Goal: Navigation & Orientation: Find specific page/section

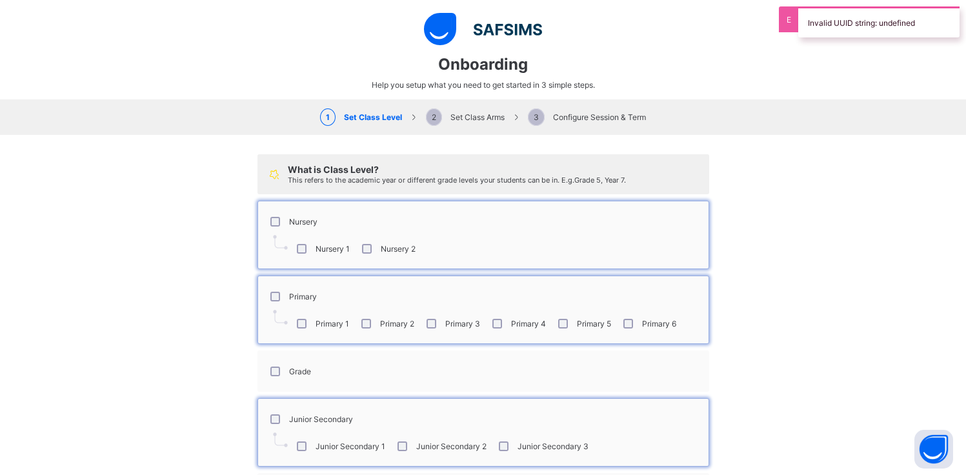
select select "**"
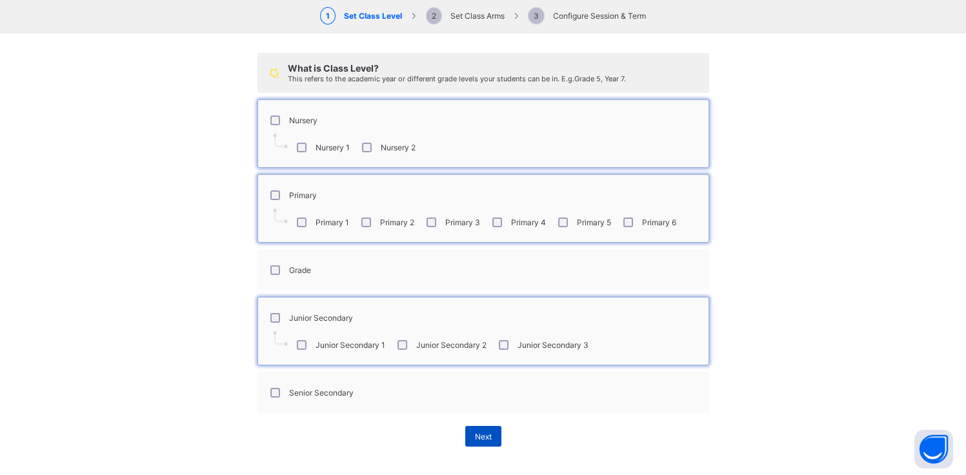
click at [475, 436] on span "Next" at bounding box center [483, 437] width 17 height 10
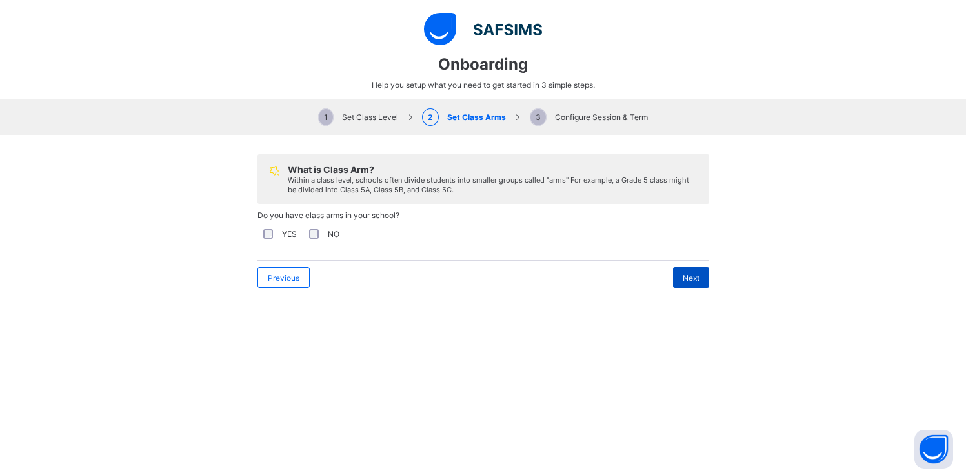
click at [693, 275] on span "Next" at bounding box center [691, 278] width 17 height 10
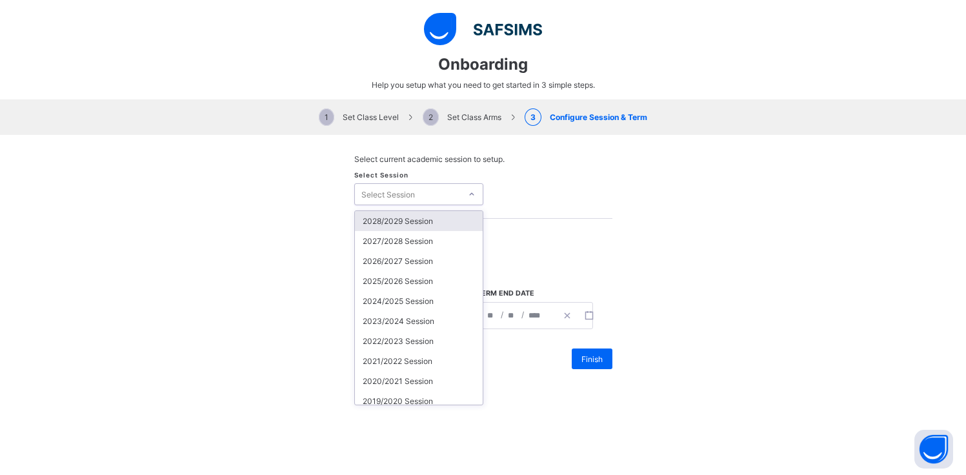
click at [434, 198] on div "Select Session" at bounding box center [408, 194] width 106 height 18
click at [421, 225] on div "2028/2029 Session" at bounding box center [419, 221] width 128 height 20
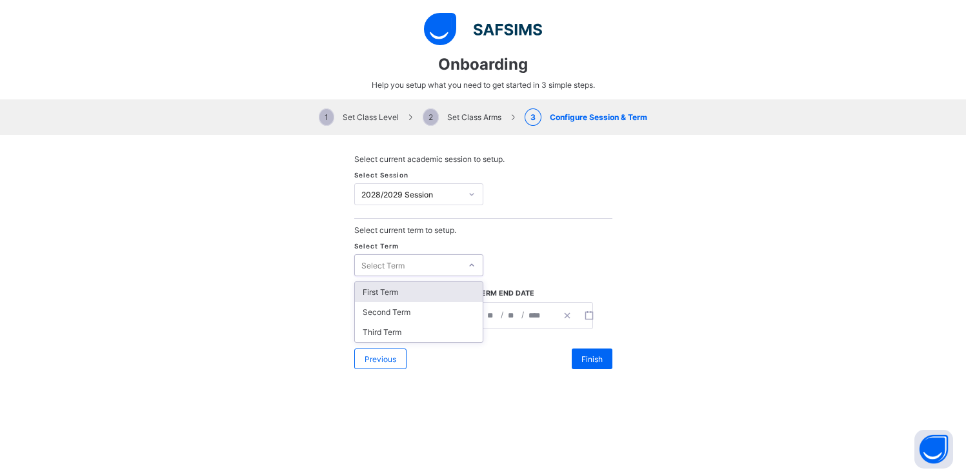
drag, startPoint x: 418, startPoint y: 259, endPoint x: 417, endPoint y: 267, distance: 7.8
click at [417, 260] on div "Select Term" at bounding box center [408, 265] width 106 height 18
click at [403, 296] on div "First Term Second Term Third Term" at bounding box center [419, 312] width 128 height 60
click at [402, 294] on div "First Term" at bounding box center [419, 292] width 128 height 20
click at [463, 315] on rect "button" at bounding box center [466, 315] width 7 height 7
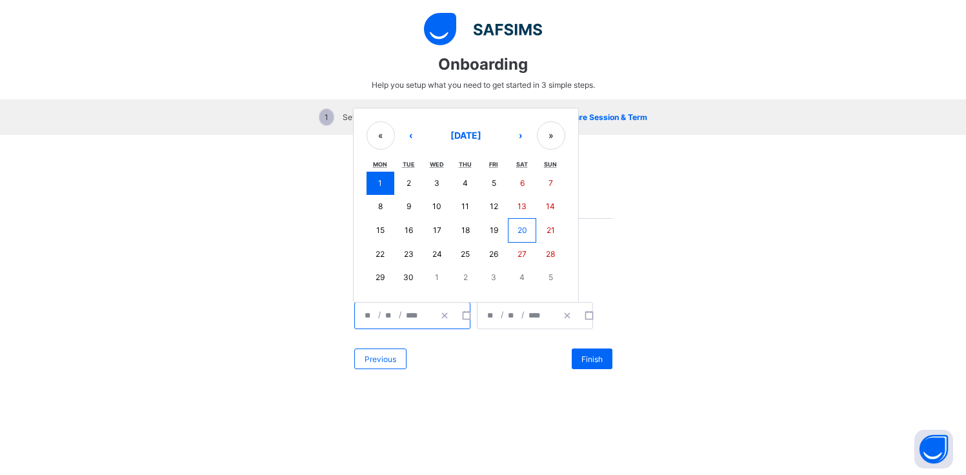
click at [463, 235] on button "18" at bounding box center [465, 230] width 28 height 25
type input "**********"
type input "**"
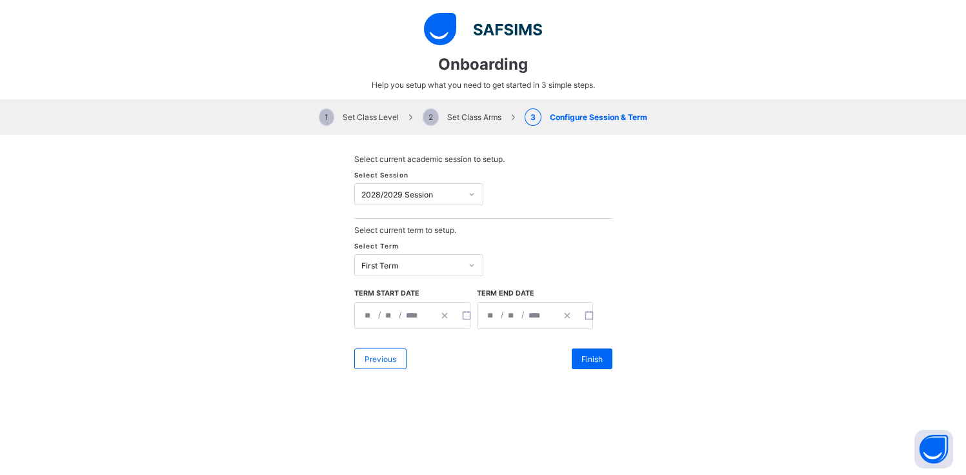
click at [516, 303] on div "**********" at bounding box center [517, 316] width 79 height 26
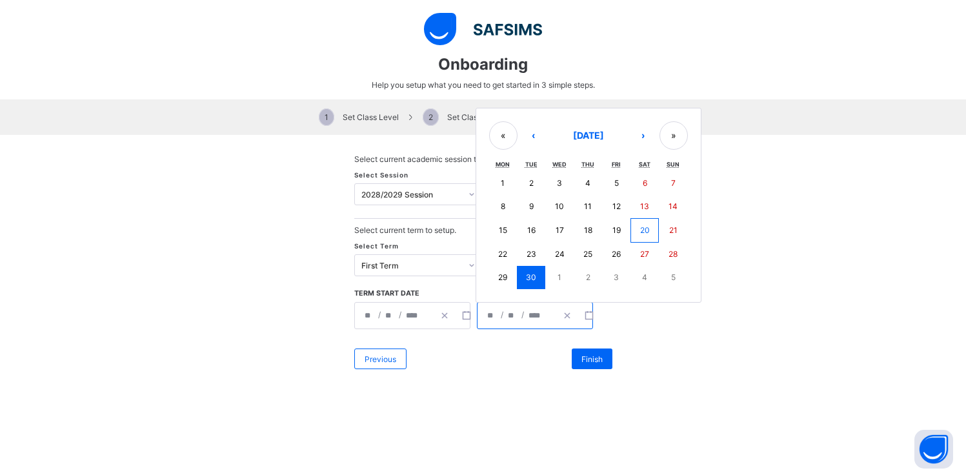
click at [549, 225] on button "17" at bounding box center [559, 230] width 28 height 25
type input "**********"
type input "**"
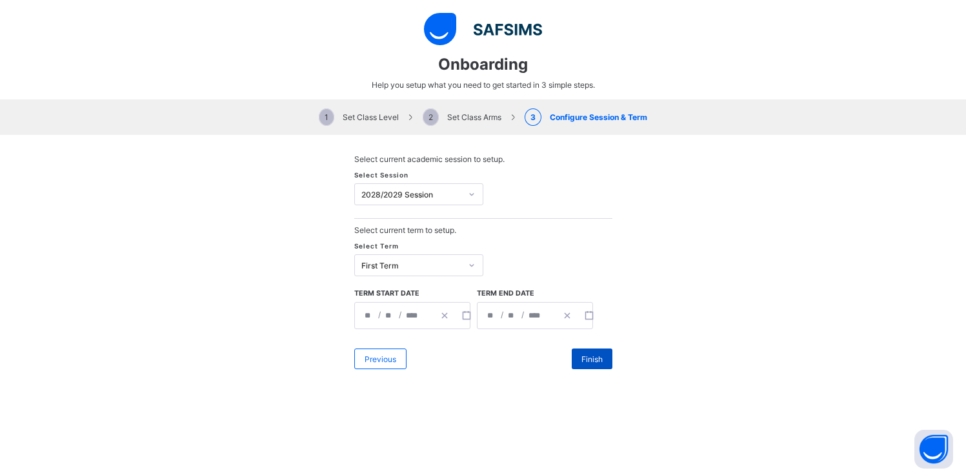
click at [574, 352] on div "Finish" at bounding box center [592, 359] width 41 height 21
click at [578, 313] on button "button" at bounding box center [589, 316] width 22 height 26
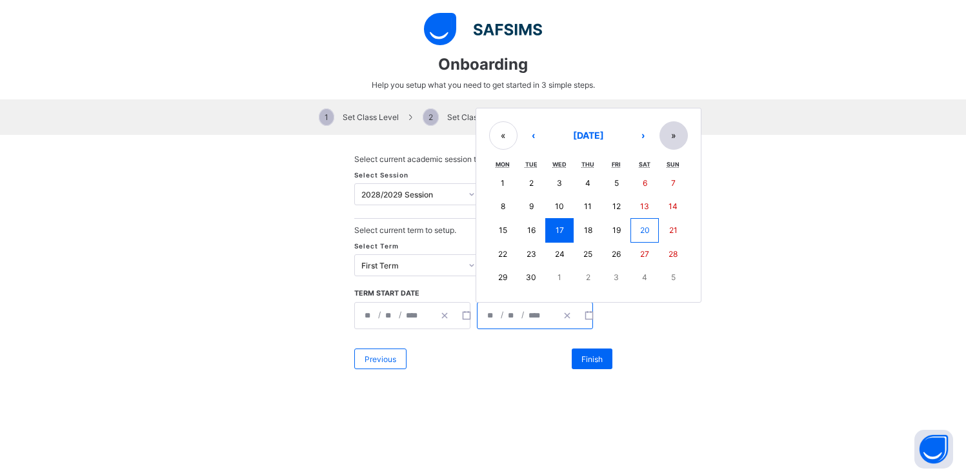
click at [673, 130] on button "»" at bounding box center [674, 135] width 28 height 28
click at [673, 135] on button "»" at bounding box center [674, 137] width 28 height 28
click at [585, 274] on abbr "30" at bounding box center [588, 277] width 10 height 10
type input "**********"
type input "**"
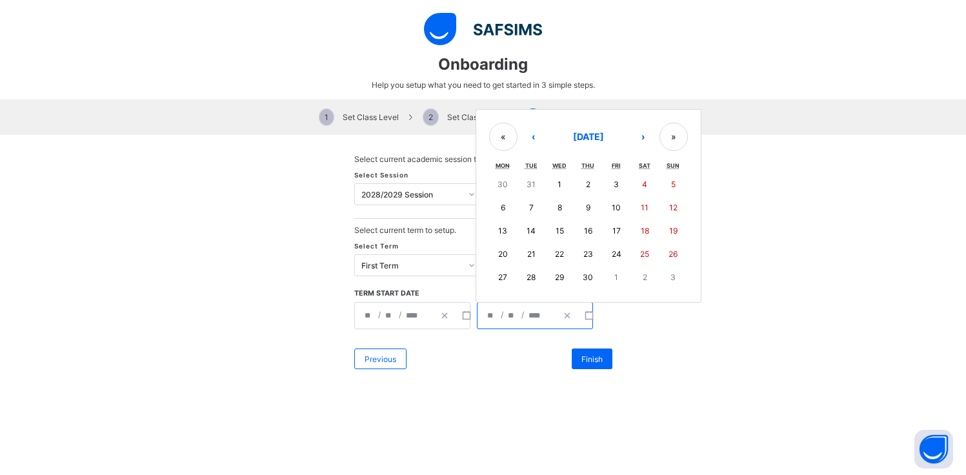
type input "****"
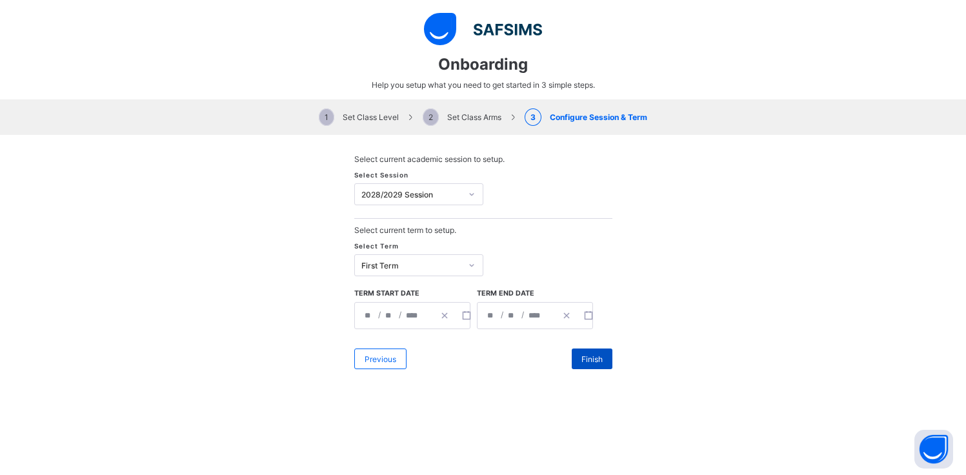
click at [586, 350] on div "Finish" at bounding box center [592, 359] width 41 height 21
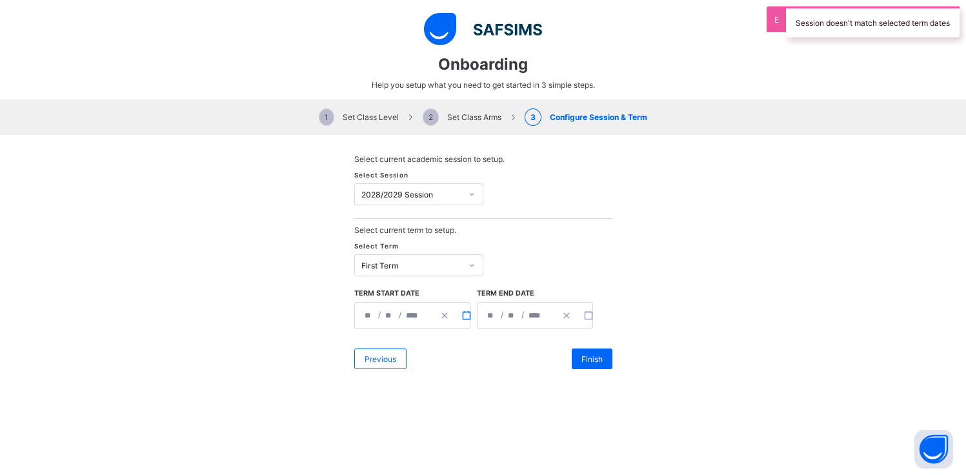
click at [465, 312] on icon "button" at bounding box center [466, 315] width 9 height 9
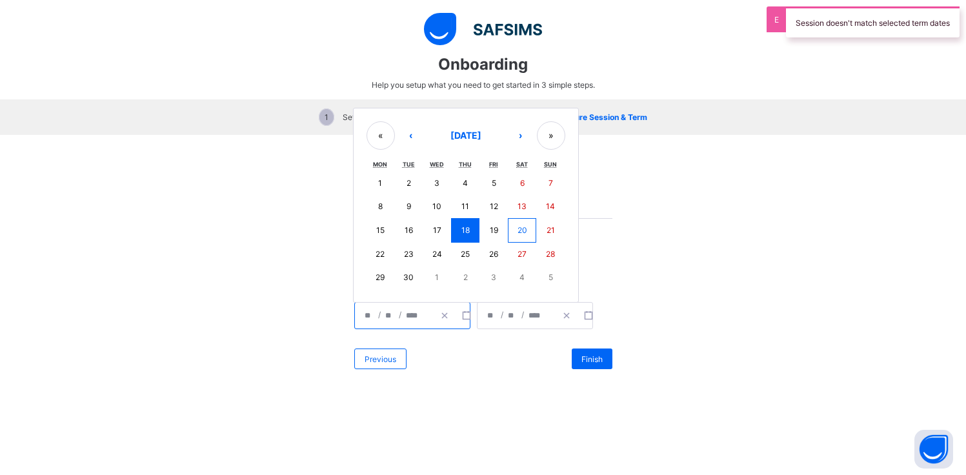
click at [427, 193] on div "1 2 3 4 5 6 7 8 9 10 11 12 13 14 15 16 17 18 19 20 21 22 23 24 25 26 27 28 29 3…" at bounding box center [466, 230] width 199 height 117
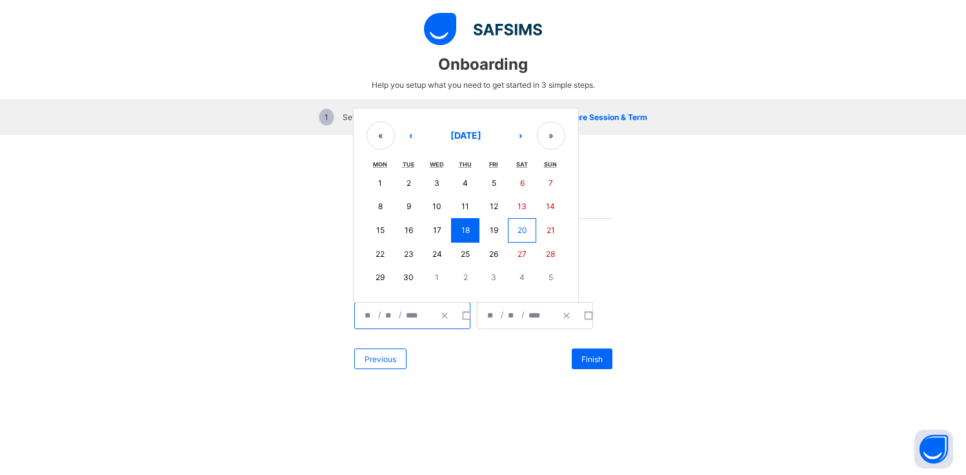
click at [426, 181] on button "3" at bounding box center [437, 183] width 28 height 23
type input "**********"
type input "*"
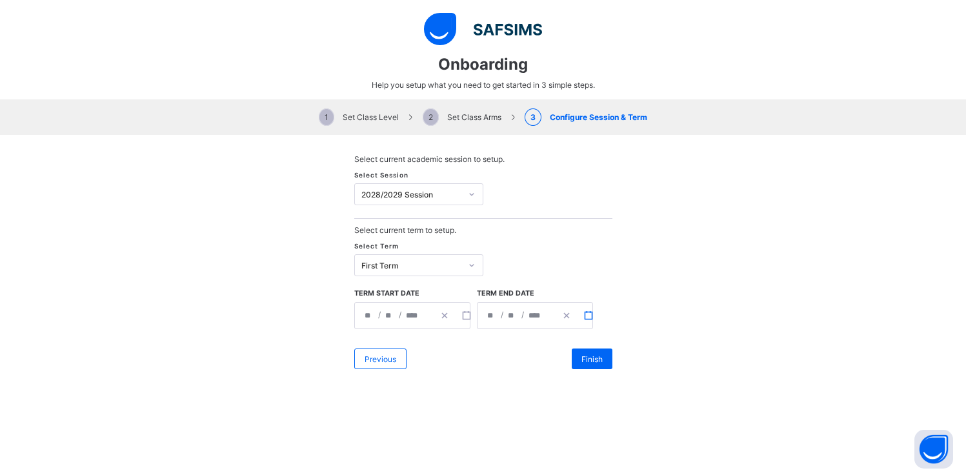
click at [585, 312] on icon "button" at bounding box center [588, 315] width 9 height 9
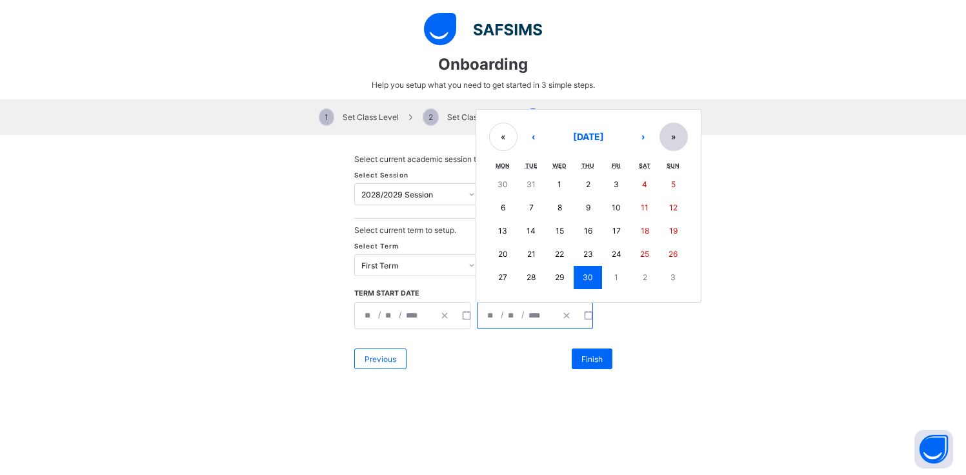
click at [663, 129] on button "»" at bounding box center [674, 137] width 28 height 28
click at [665, 128] on button "»" at bounding box center [674, 137] width 28 height 28
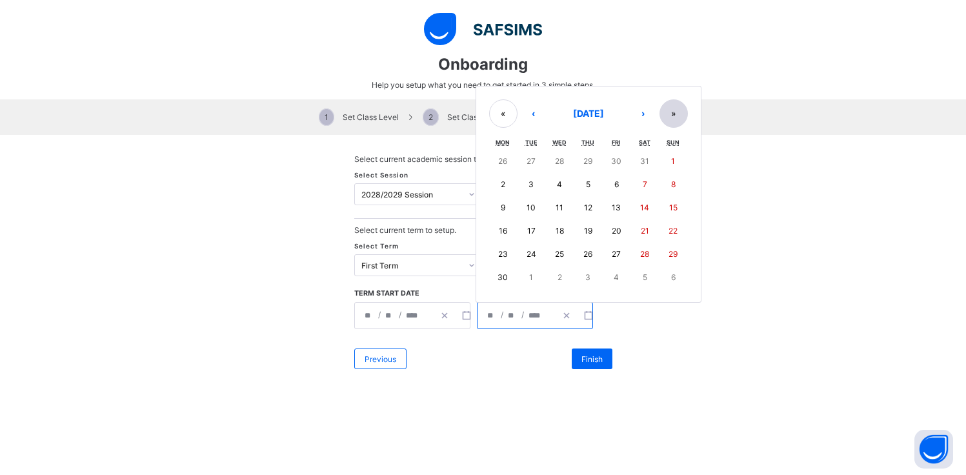
click at [663, 107] on button "»" at bounding box center [674, 113] width 28 height 28
click at [574, 231] on button "18" at bounding box center [588, 230] width 28 height 23
type input "**********"
type input "**"
type input "****"
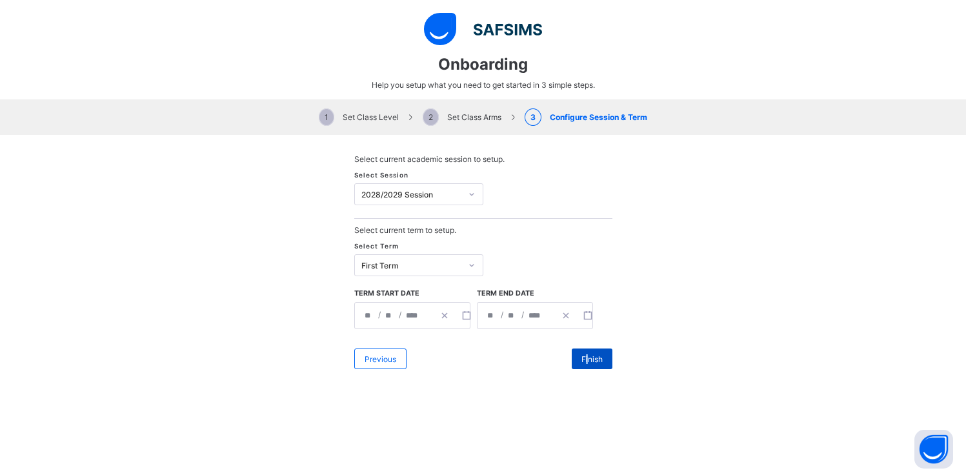
click at [583, 354] on span "Finish" at bounding box center [592, 359] width 21 height 10
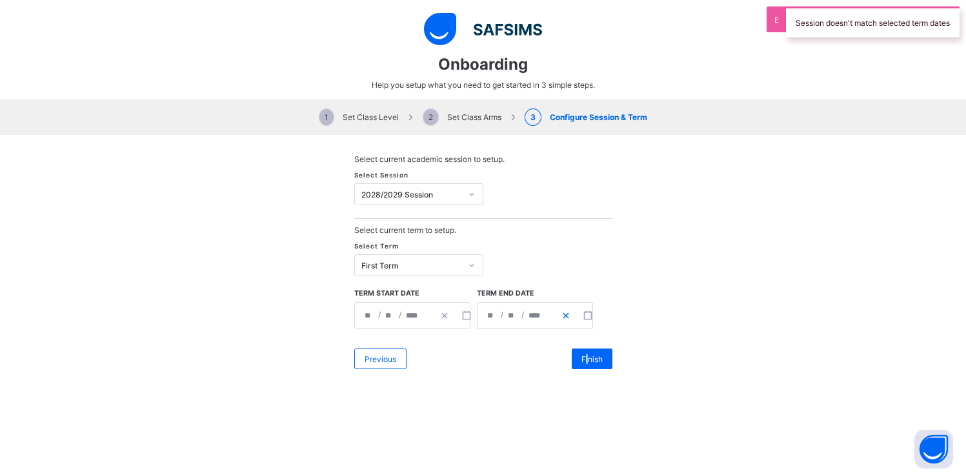
click at [562, 313] on icon "button" at bounding box center [566, 315] width 9 height 9
click at [442, 314] on icon "button" at bounding box center [444, 315] width 9 height 9
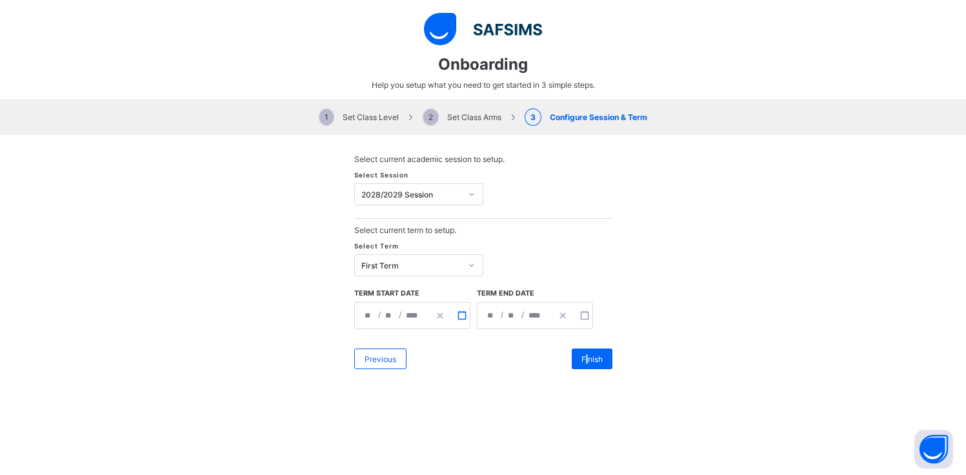
click at [458, 312] on icon "button" at bounding box center [462, 315] width 9 height 9
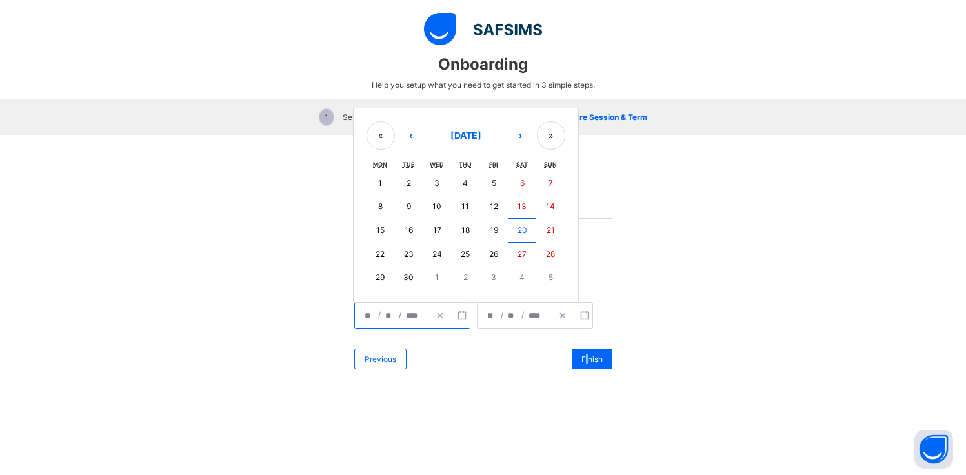
click at [389, 273] on button "29" at bounding box center [381, 277] width 28 height 23
type input "**********"
type input "**"
type input "*"
type input "****"
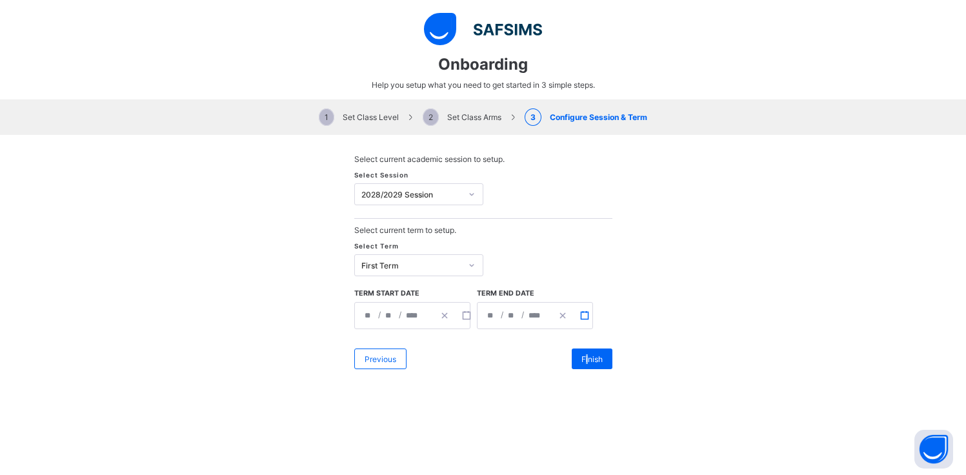
click at [580, 312] on icon "button" at bounding box center [584, 315] width 9 height 9
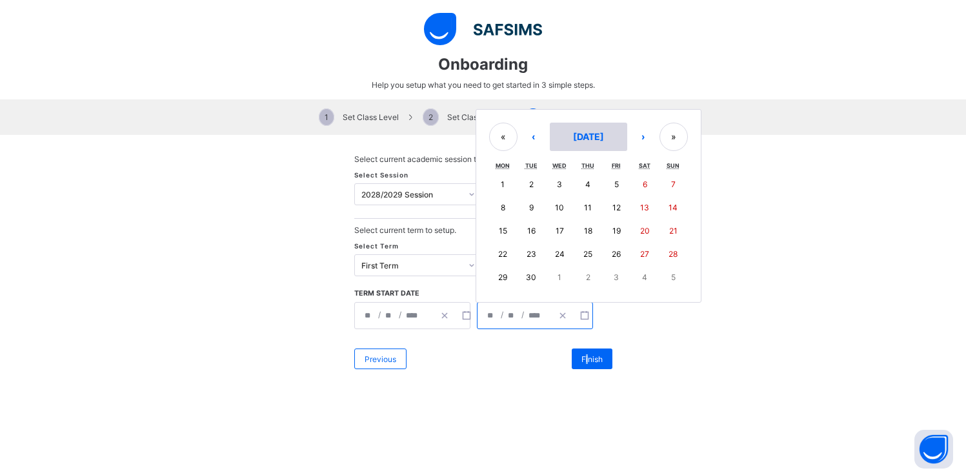
click at [586, 136] on span "[DATE]" at bounding box center [588, 136] width 31 height 11
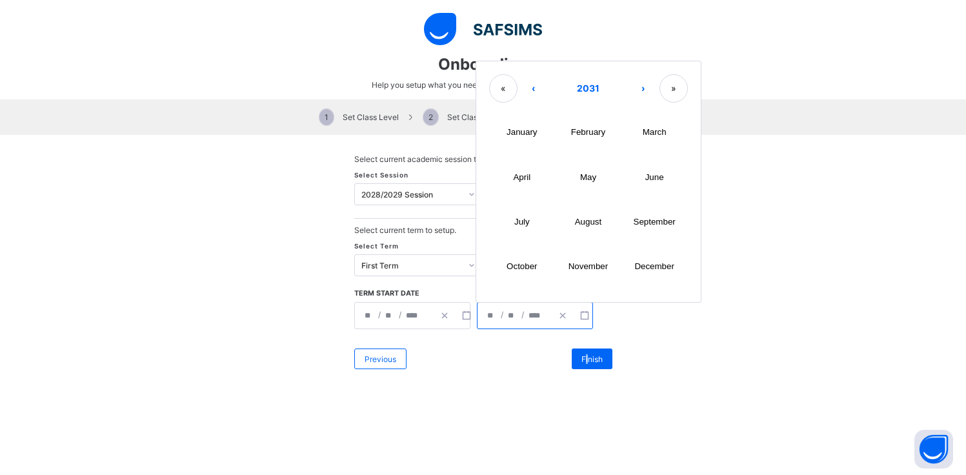
click at [589, 269] on abbr "November" at bounding box center [588, 266] width 39 height 10
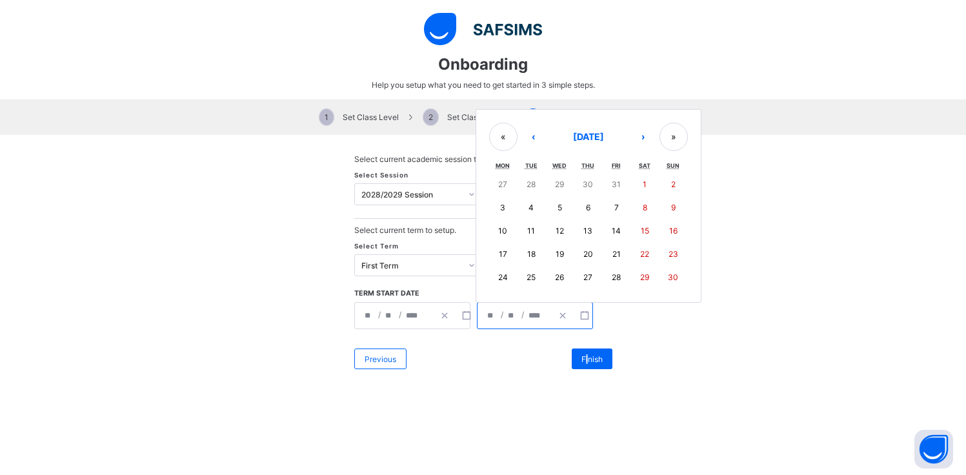
click at [527, 274] on abbr "25" at bounding box center [531, 277] width 9 height 10
type input "**********"
type input "**"
type input "****"
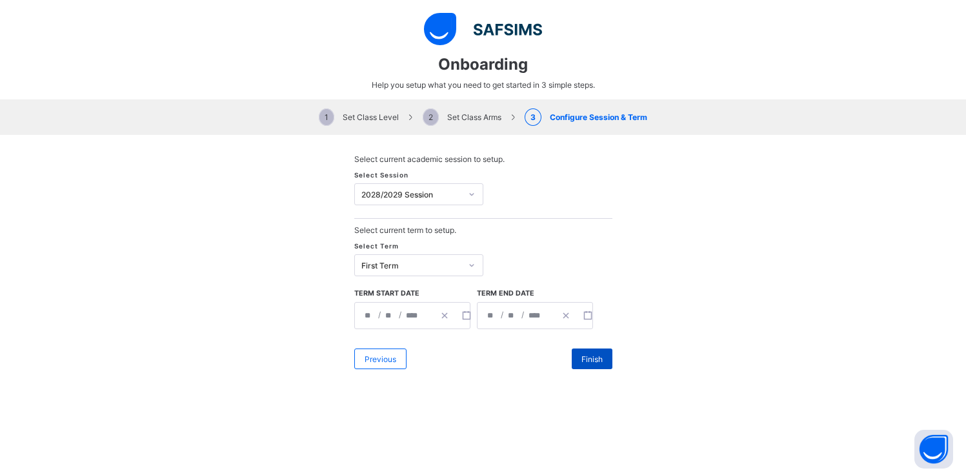
click at [576, 356] on div "Finish" at bounding box center [592, 359] width 41 height 21
click at [583, 312] on icon "button" at bounding box center [587, 315] width 9 height 9
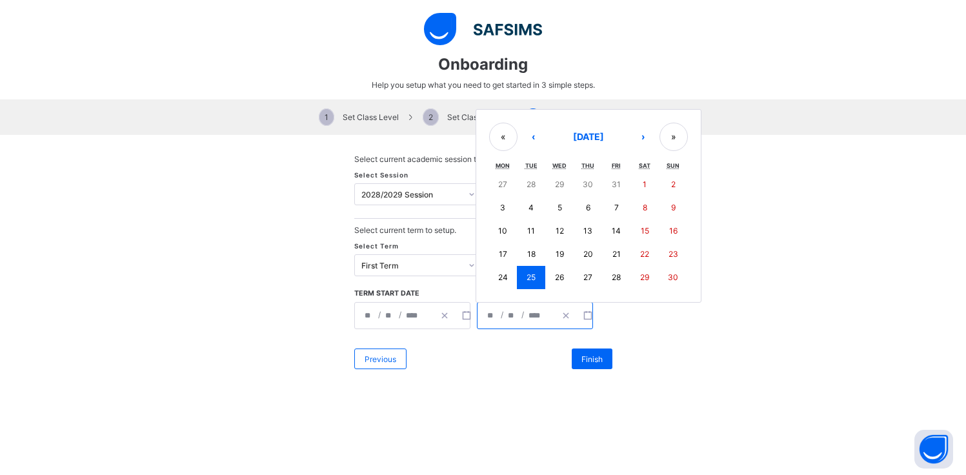
click at [576, 119] on div "« ‹ [DATE] › » Mon Tue Wed Thu Fri Sat Sun 27 28 29 30 31 1 2 3 4 5 6 7 8 9 10 …" at bounding box center [589, 206] width 226 height 194
click at [582, 133] on span "[DATE]" at bounding box center [588, 136] width 31 height 11
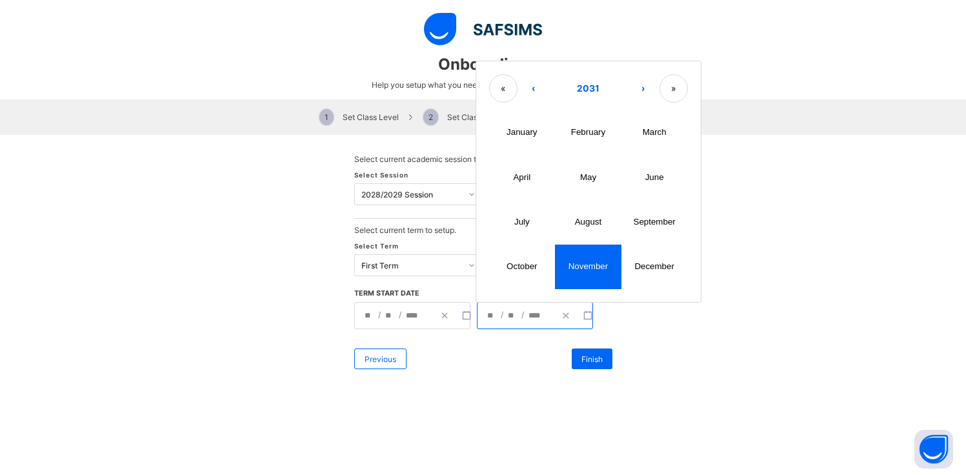
click at [651, 220] on abbr "September" at bounding box center [655, 222] width 42 height 10
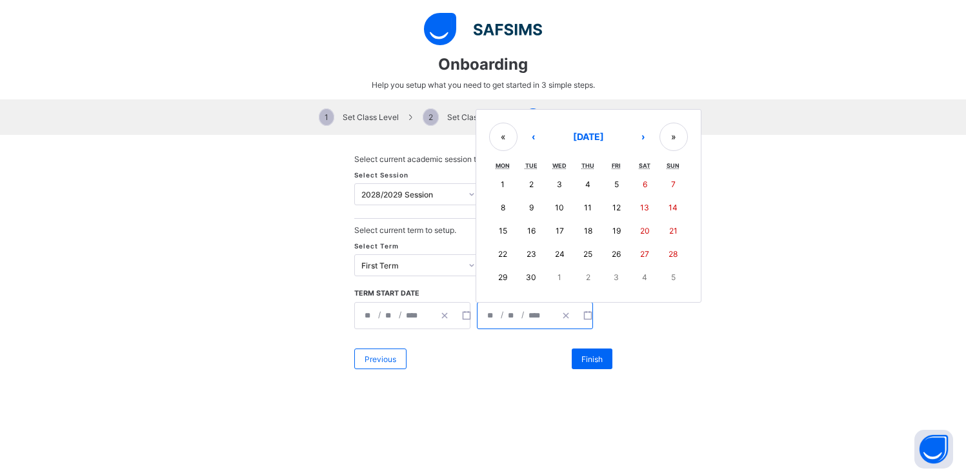
click at [494, 281] on button "29" at bounding box center [503, 277] width 28 height 23
type input "**********"
type input "**"
type input "*"
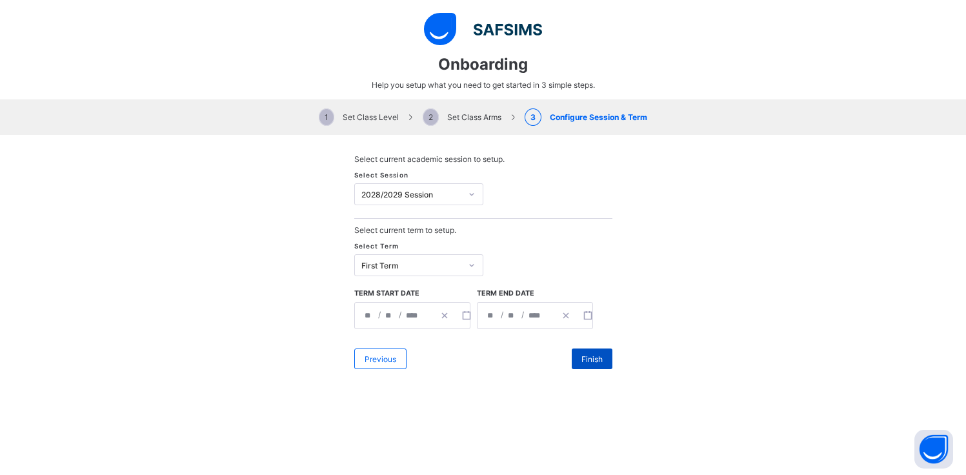
click at [583, 361] on span "Finish" at bounding box center [592, 359] width 21 height 10
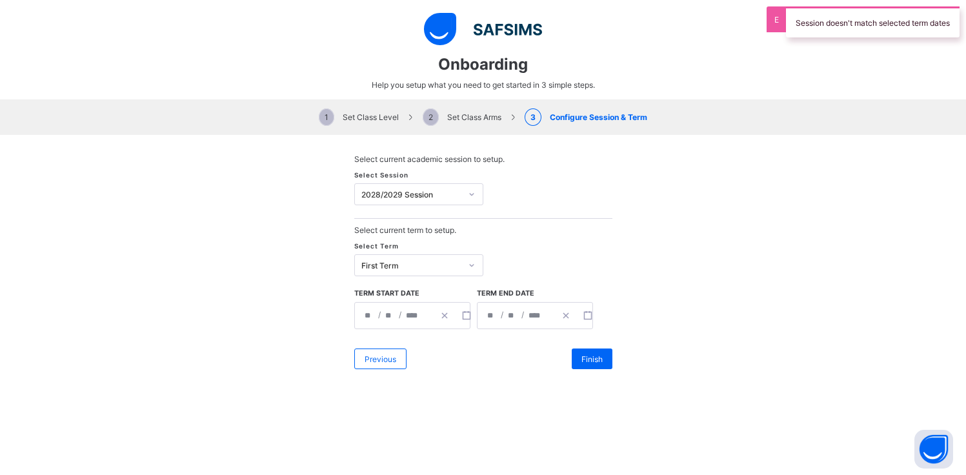
click at [462, 201] on div at bounding box center [471, 194] width 19 height 18
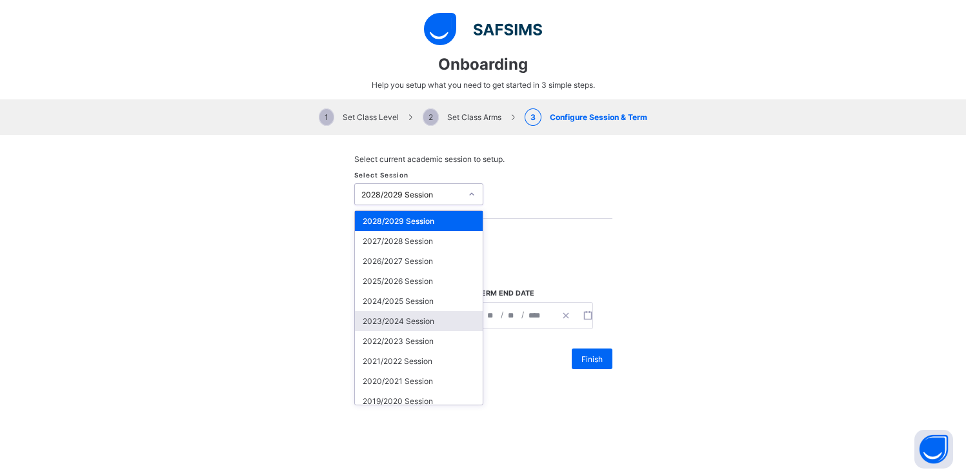
click at [456, 313] on div "2023/2024 Session" at bounding box center [419, 321] width 128 height 20
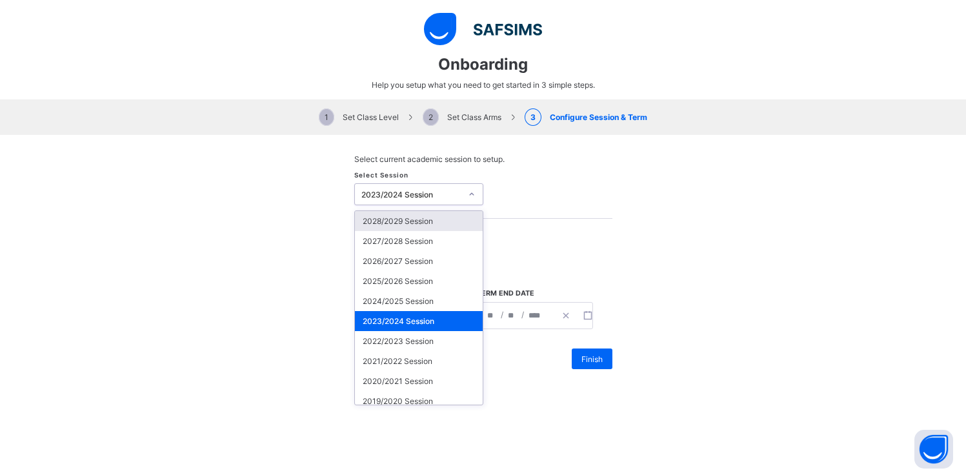
drag, startPoint x: 447, startPoint y: 186, endPoint x: 438, endPoint y: 204, distance: 19.9
click at [446, 187] on div "2023/2024 Session" at bounding box center [408, 194] width 106 height 18
click at [415, 300] on div "2024/2025 Session" at bounding box center [419, 301] width 128 height 20
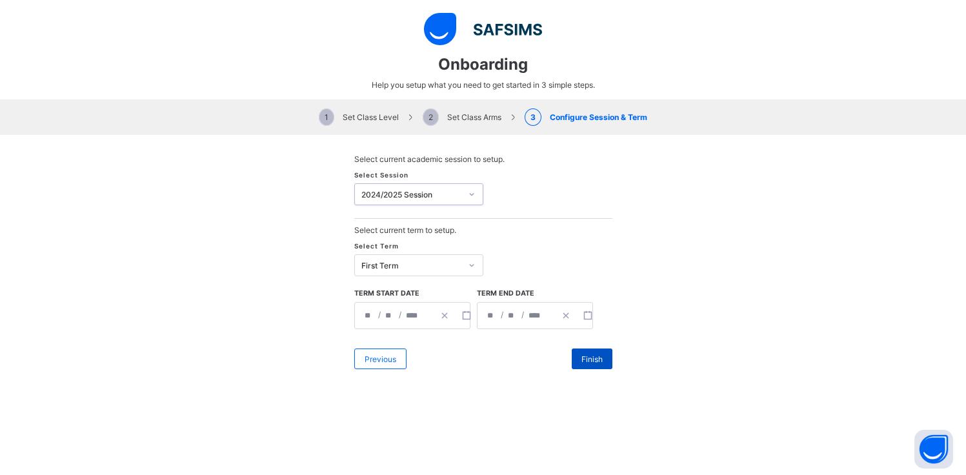
click at [572, 352] on div "Finish" at bounding box center [592, 359] width 41 height 21
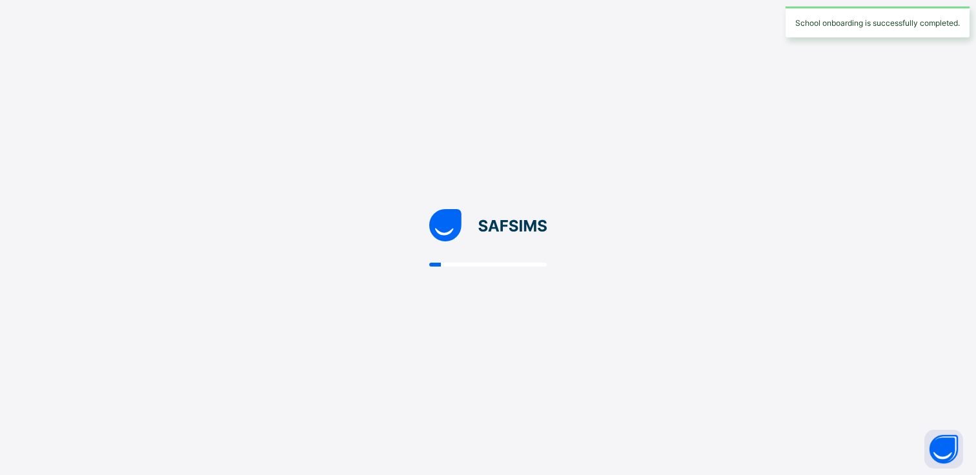
select select "**"
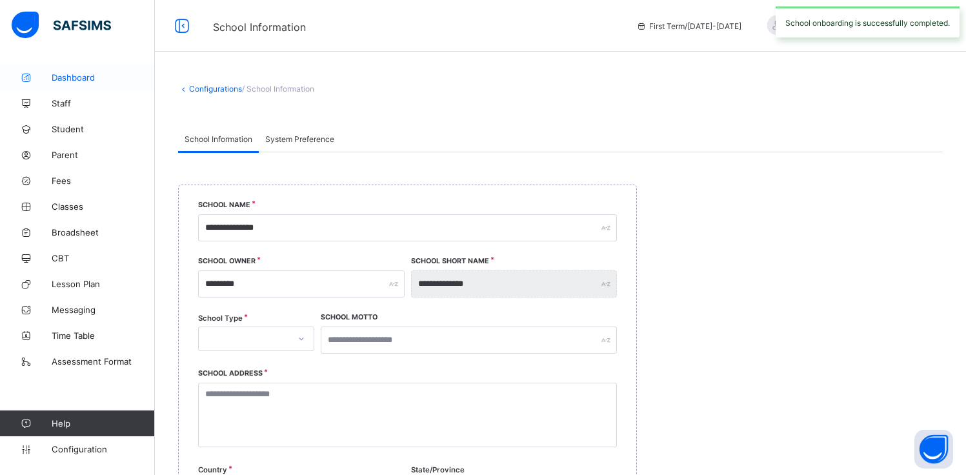
click at [63, 82] on span "Dashboard" at bounding box center [103, 77] width 103 height 10
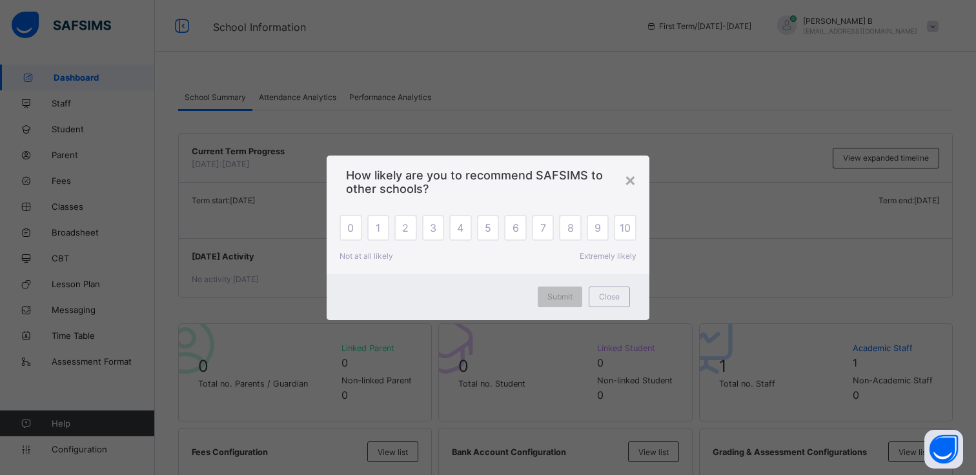
click at [585, 227] on div "0 1 2 3 4 5 6 7 8 9 10" at bounding box center [488, 228] width 297 height 26
click at [593, 237] on div "9" at bounding box center [598, 228] width 23 height 26
click at [558, 296] on span "Submit" at bounding box center [559, 297] width 25 height 10
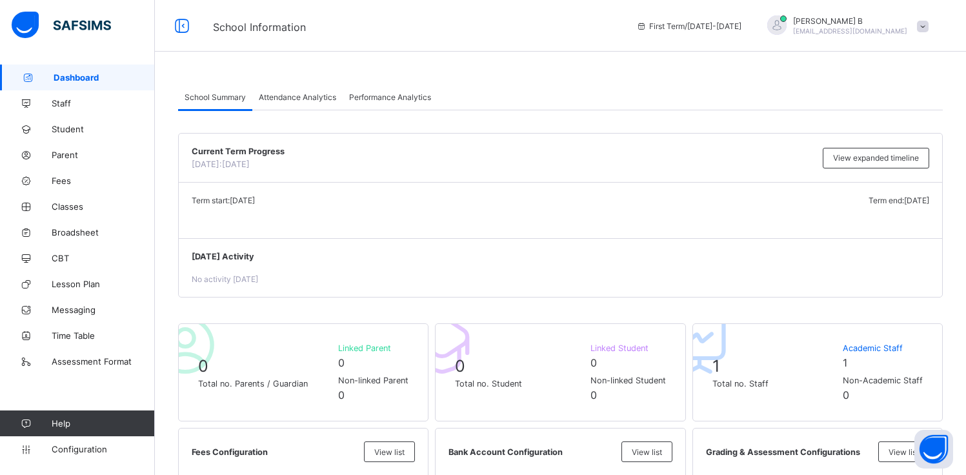
drag, startPoint x: 345, startPoint y: 117, endPoint x: 334, endPoint y: 117, distance: 11.6
click at [314, 100] on span "Attendance Analytics" at bounding box center [297, 97] width 77 height 10
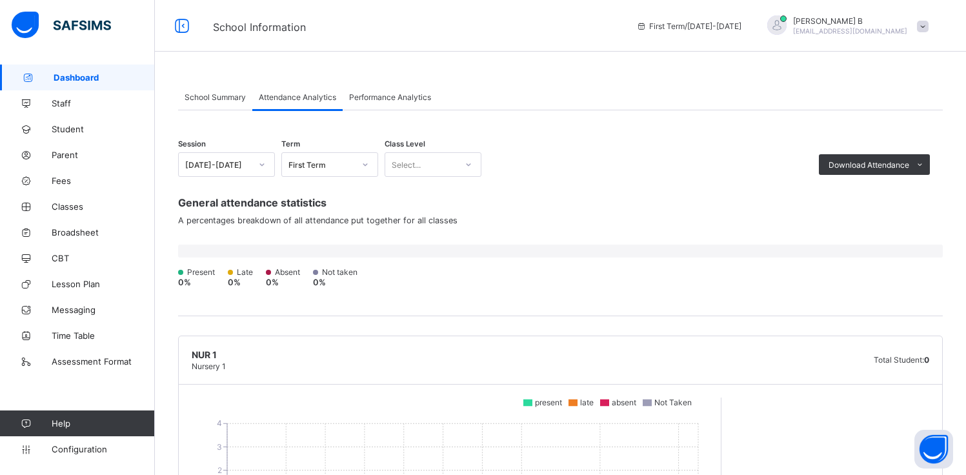
click at [314, 94] on span "Attendance Analytics" at bounding box center [297, 97] width 77 height 10
click at [425, 96] on span "Performance Analytics" at bounding box center [390, 97] width 82 height 10
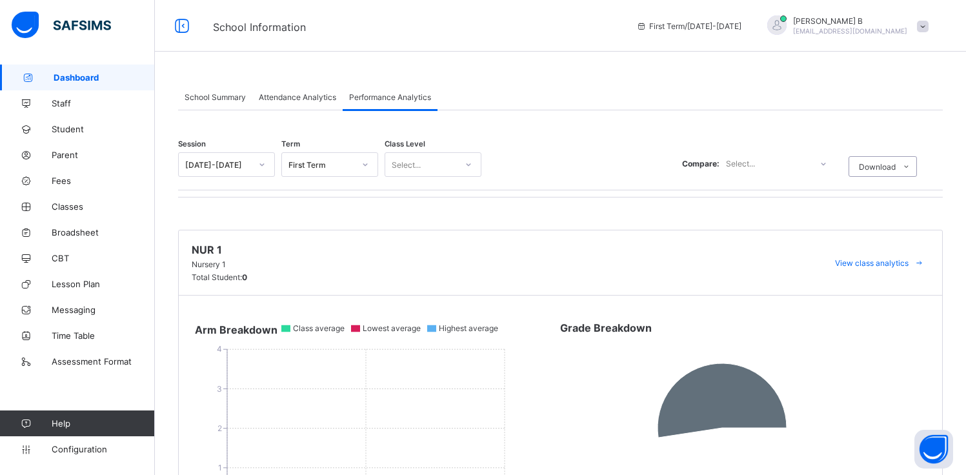
click at [205, 88] on div "School Summary" at bounding box center [215, 97] width 74 height 26
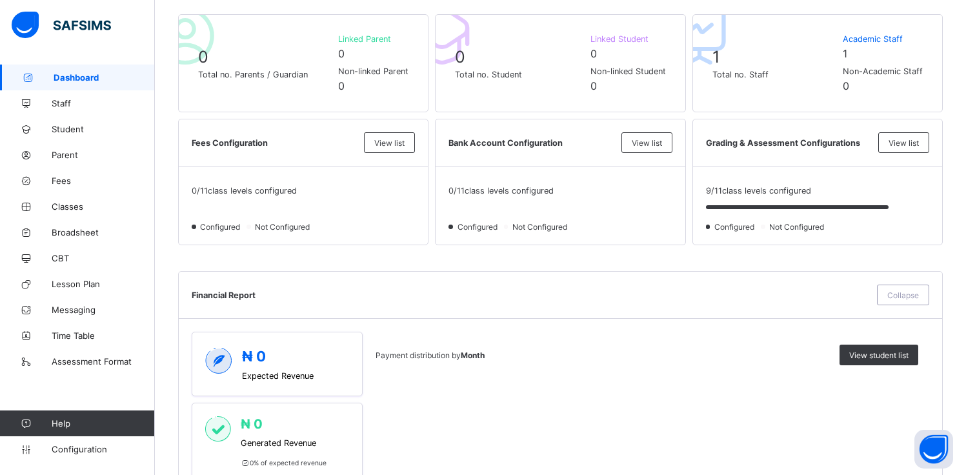
scroll to position [310, 0]
click at [636, 429] on div "Payment distribution by Month View student list" at bounding box center [647, 450] width 543 height 240
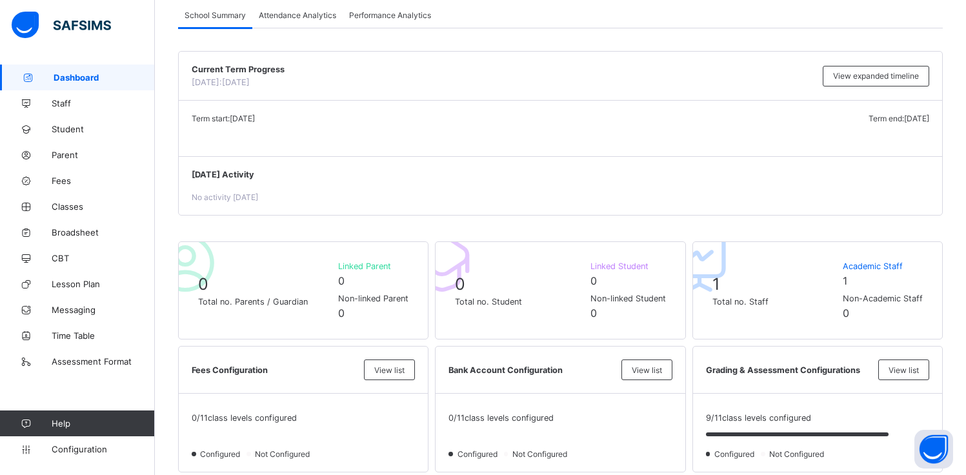
scroll to position [82, 0]
click at [911, 76] on span "View expanded timeline" at bounding box center [876, 76] width 86 height 10
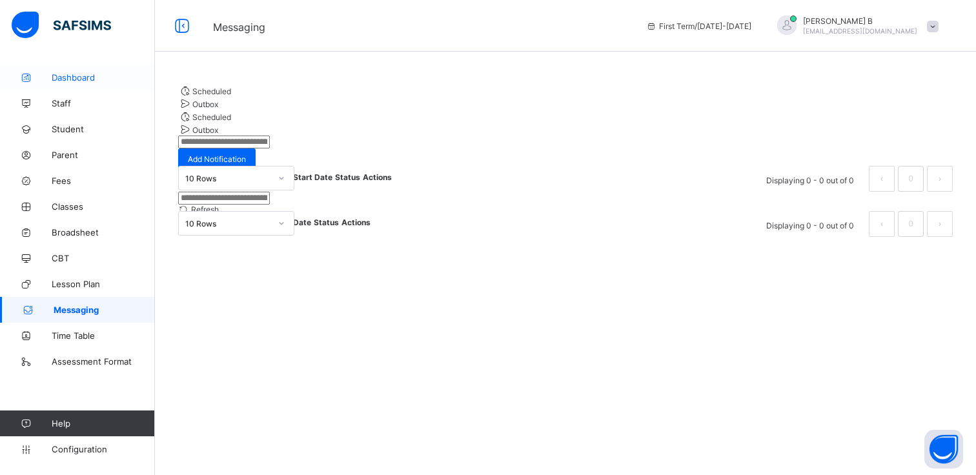
click at [89, 79] on span "Dashboard" at bounding box center [103, 77] width 103 height 10
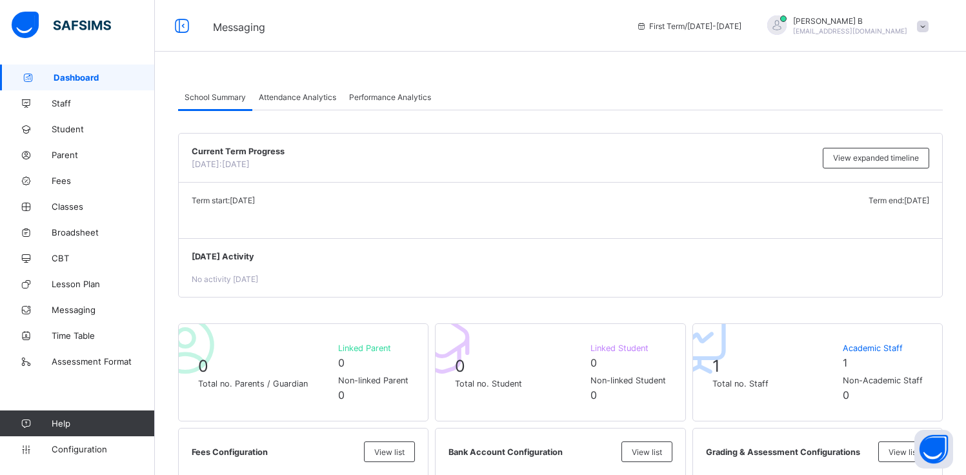
click at [309, 95] on span "Attendance Analytics" at bounding box center [297, 97] width 77 height 10
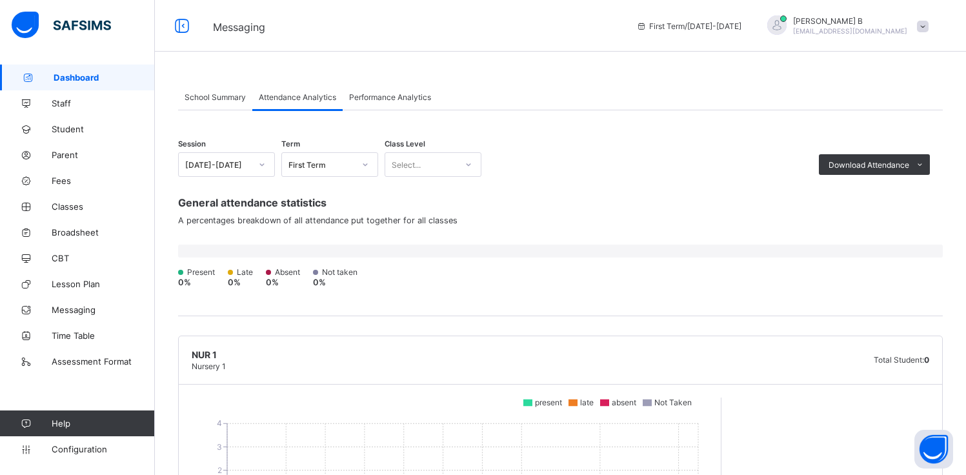
click at [400, 93] on span "Performance Analytics" at bounding box center [390, 97] width 82 height 10
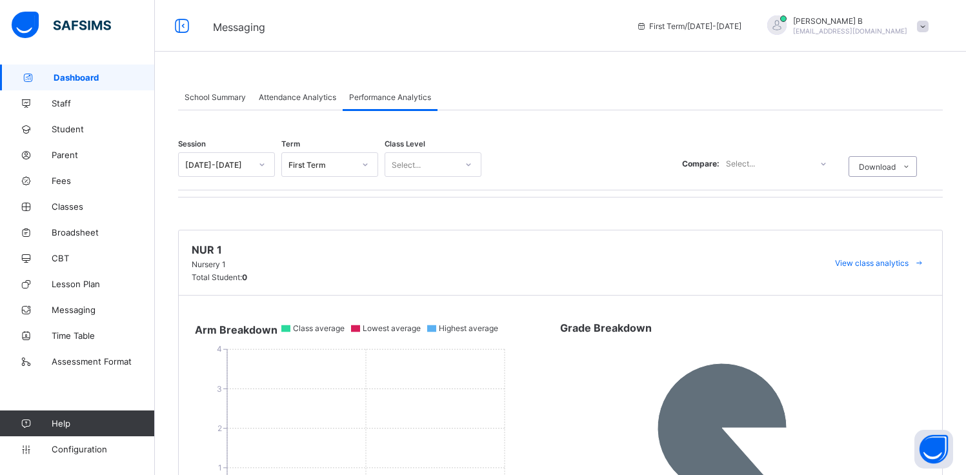
click at [290, 96] on span "Attendance Analytics" at bounding box center [297, 97] width 77 height 10
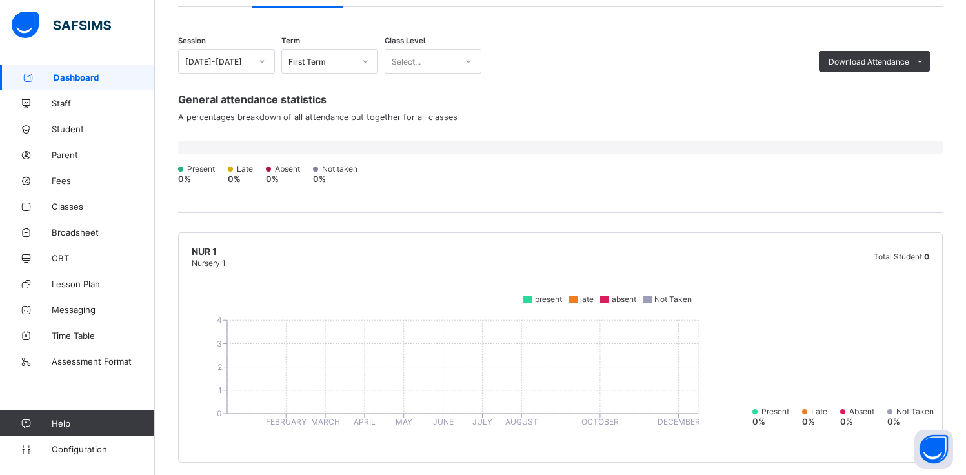
scroll to position [105, 0]
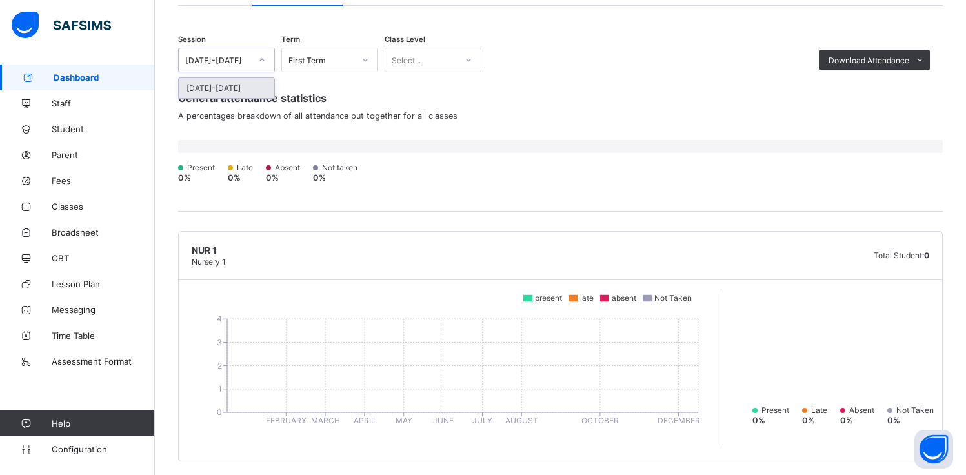
click at [263, 63] on icon at bounding box center [262, 60] width 8 height 13
click at [254, 93] on div "[DATE]-[DATE]" at bounding box center [227, 88] width 96 height 20
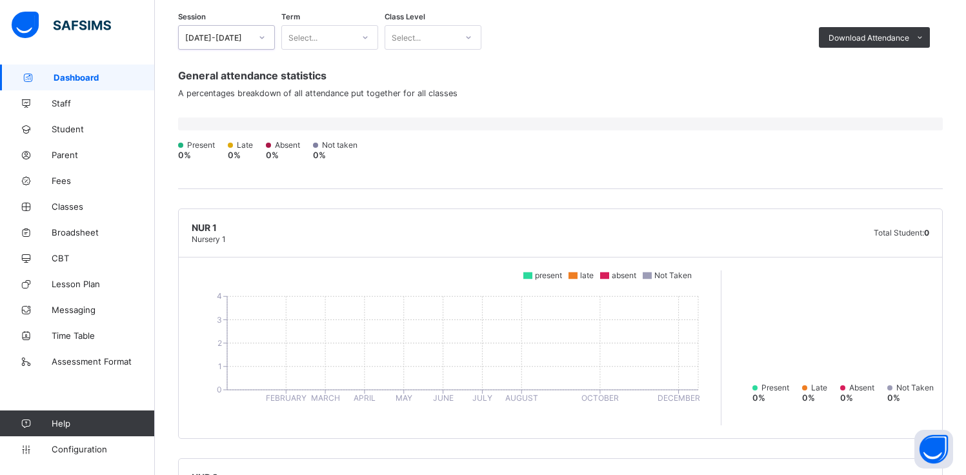
scroll to position [0, 0]
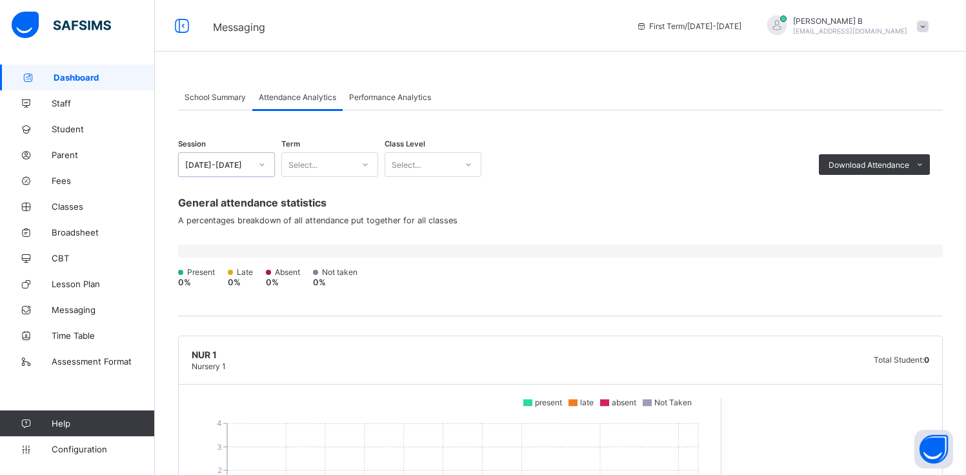
click at [403, 94] on div "Performance Analytics" at bounding box center [390, 97] width 95 height 26
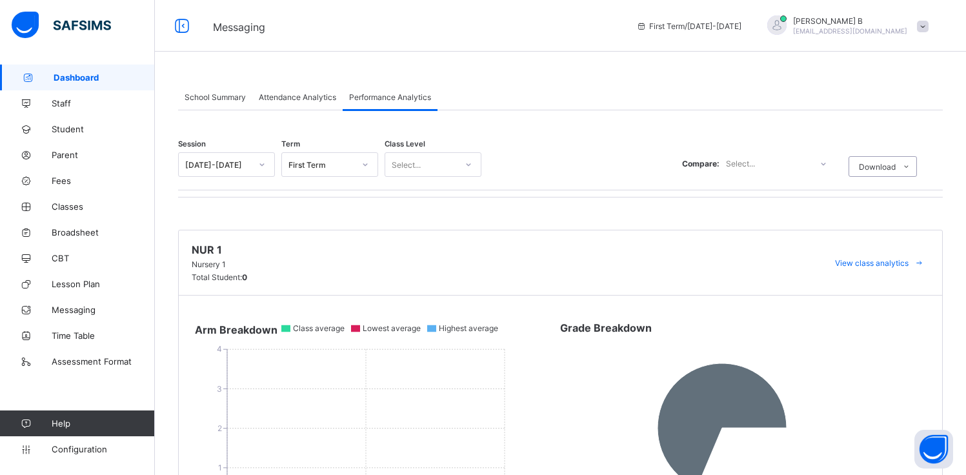
click at [221, 107] on div "School Summary" at bounding box center [215, 97] width 74 height 26
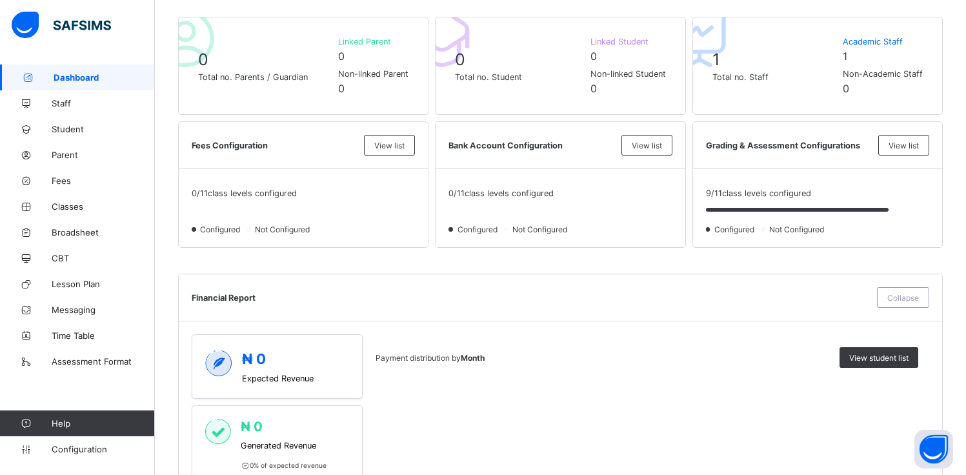
scroll to position [303, 0]
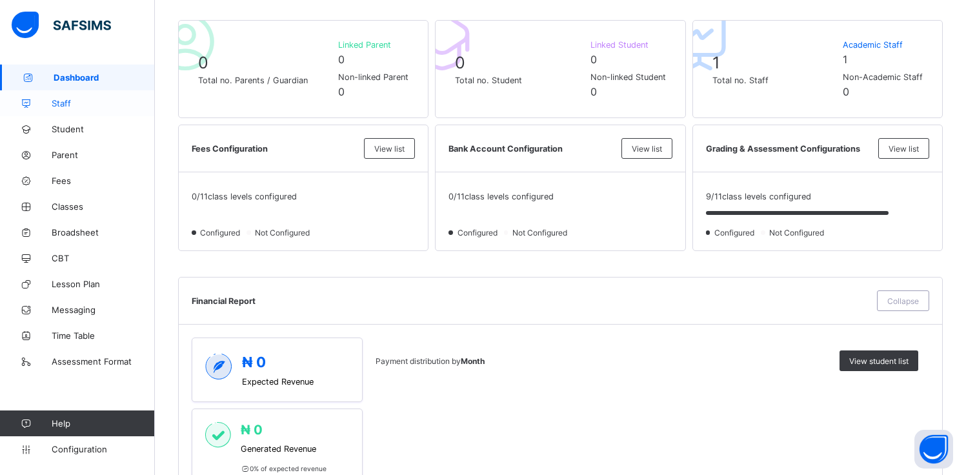
click at [74, 106] on span "Staff" at bounding box center [103, 103] width 103 height 10
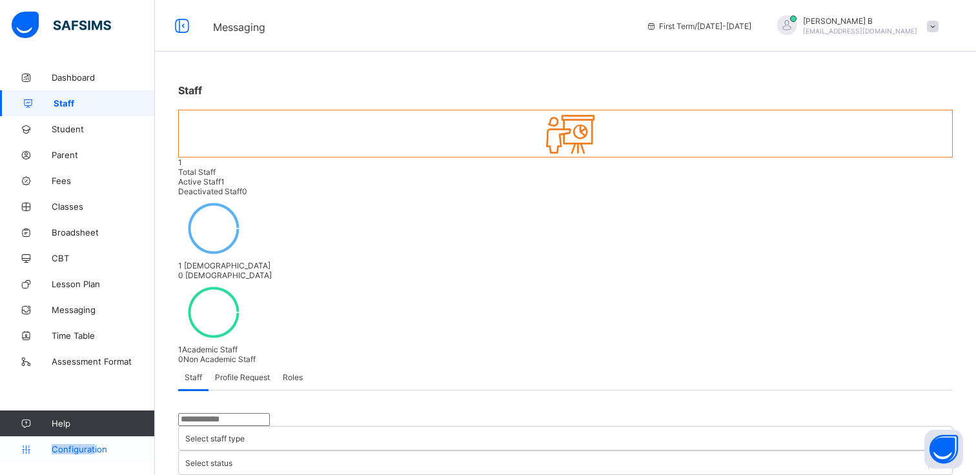
click at [93, 446] on link "Configuration" at bounding box center [77, 449] width 154 height 26
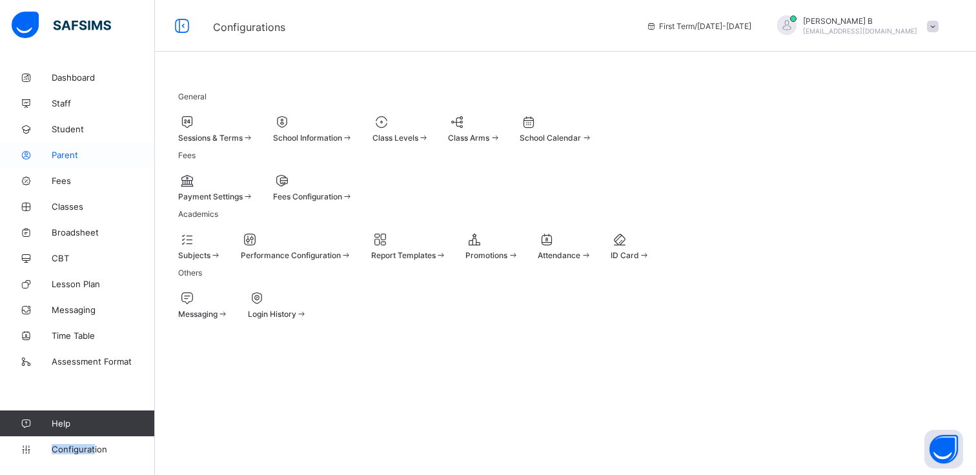
drag, startPoint x: 74, startPoint y: 173, endPoint x: 90, endPoint y: 148, distance: 29.9
click at [74, 173] on link "Fees" at bounding box center [77, 181] width 155 height 26
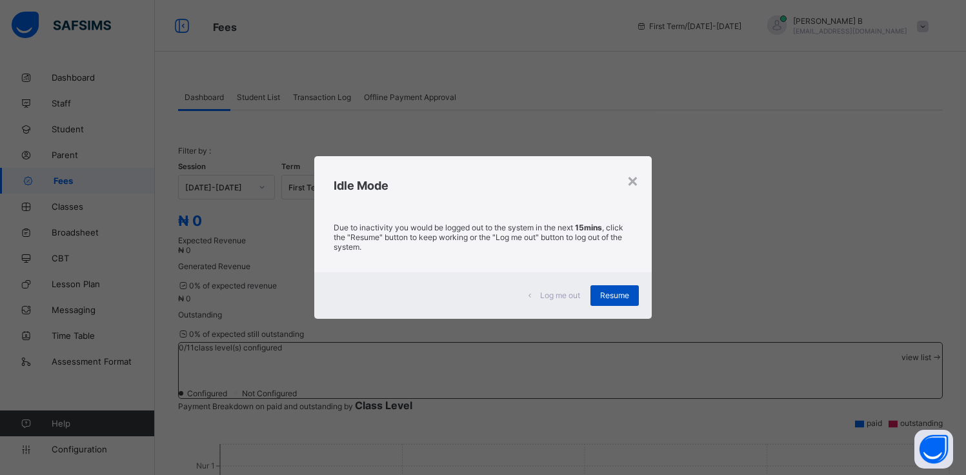
click at [616, 299] on span "Resume" at bounding box center [614, 295] width 29 height 10
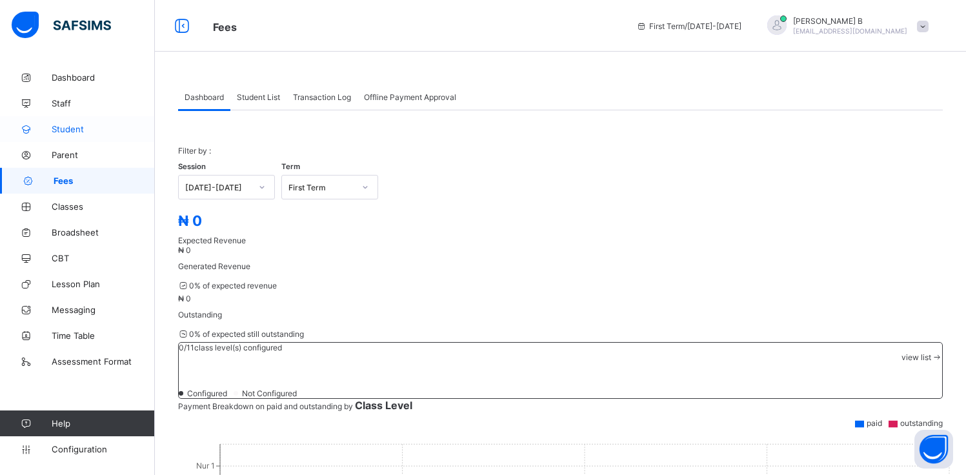
click at [77, 133] on span "Student" at bounding box center [103, 129] width 103 height 10
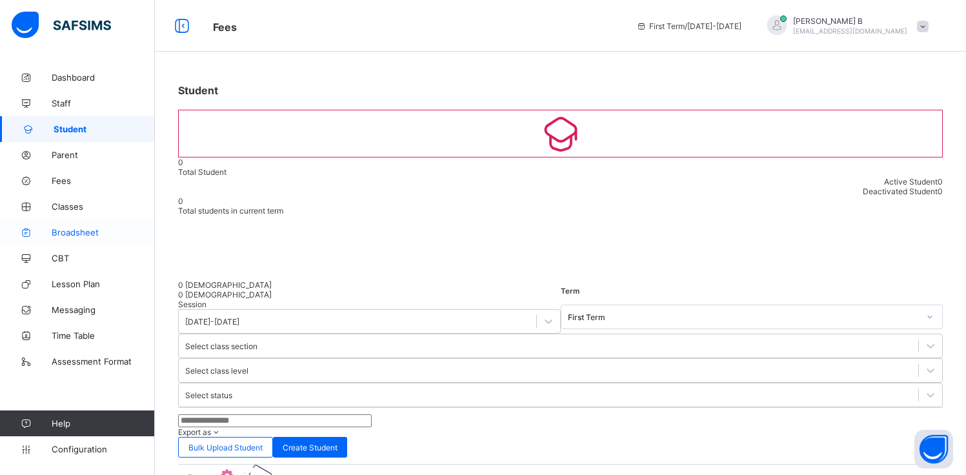
click at [79, 229] on span "Broadsheet" at bounding box center [103, 232] width 103 height 10
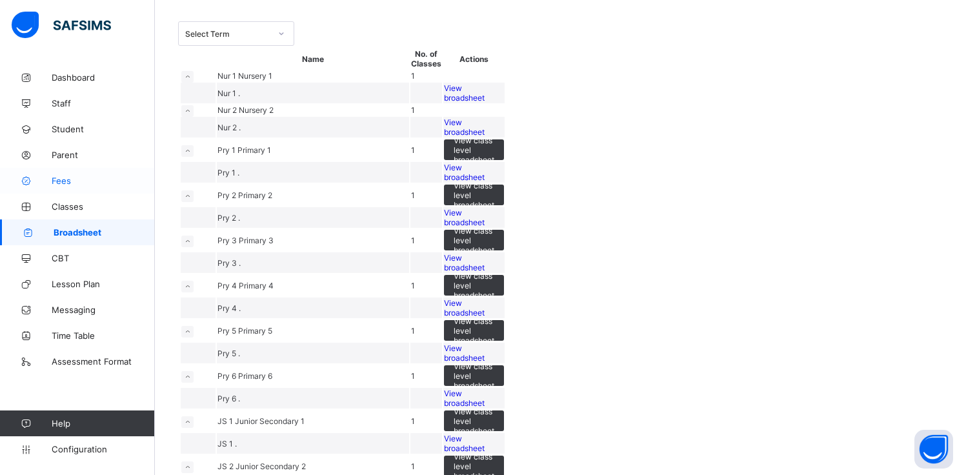
scroll to position [66, 0]
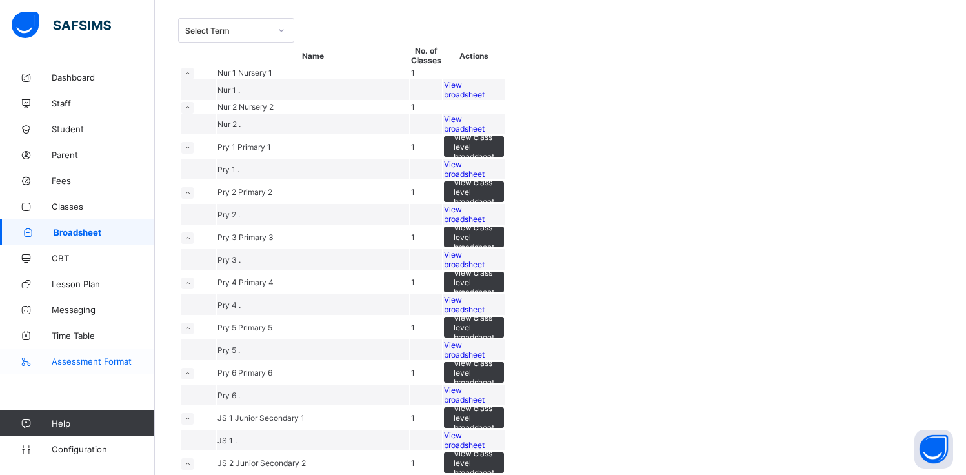
click at [90, 363] on span "Assessment Format" at bounding box center [103, 361] width 103 height 10
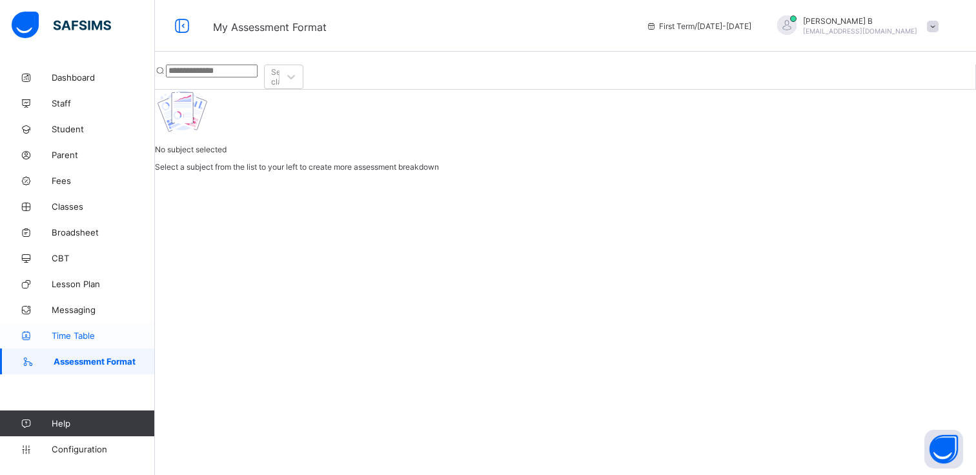
click at [90, 336] on span "Time Table" at bounding box center [103, 335] width 103 height 10
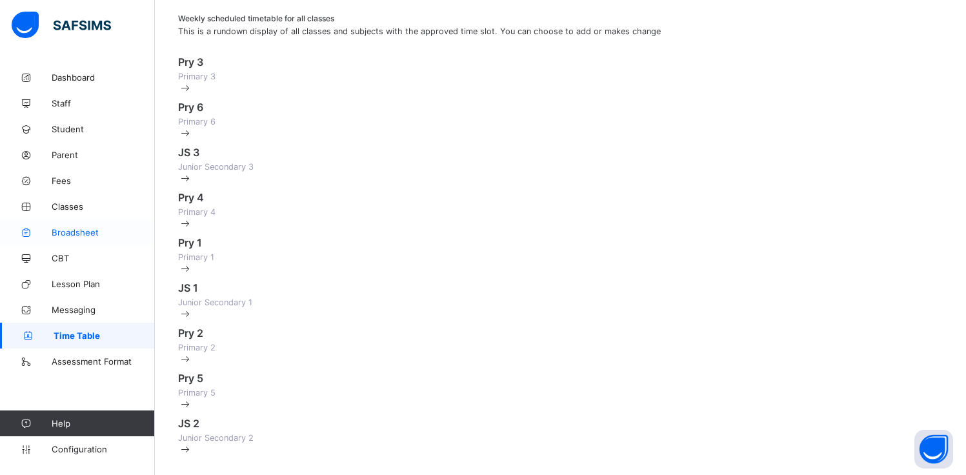
scroll to position [199, 0]
click at [98, 152] on span "Parent" at bounding box center [103, 155] width 103 height 10
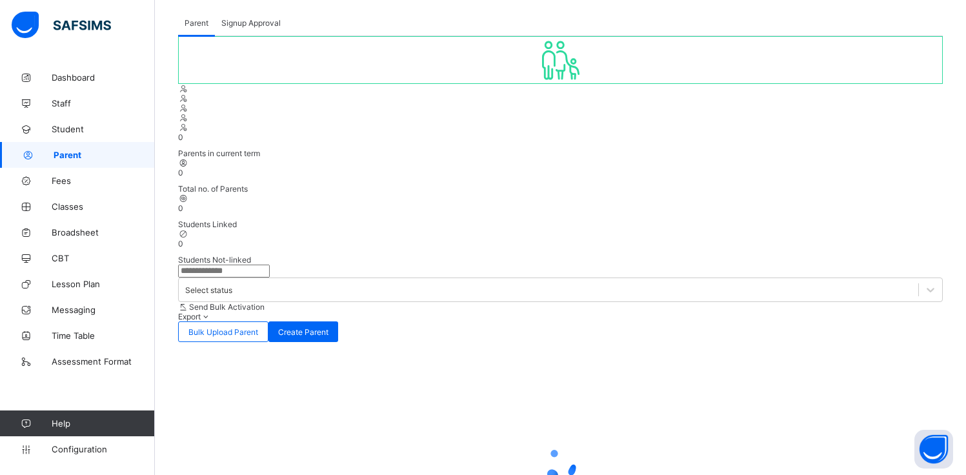
scroll to position [152, 0]
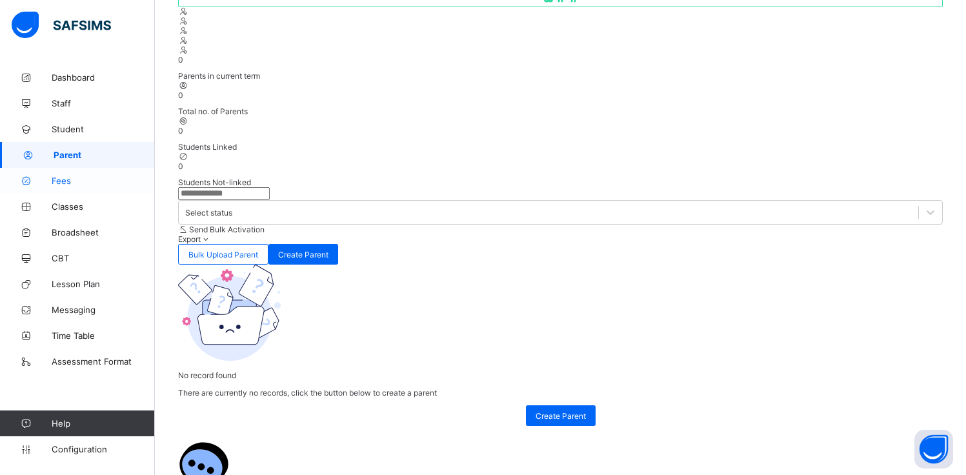
click at [94, 181] on span "Fees" at bounding box center [103, 181] width 103 height 10
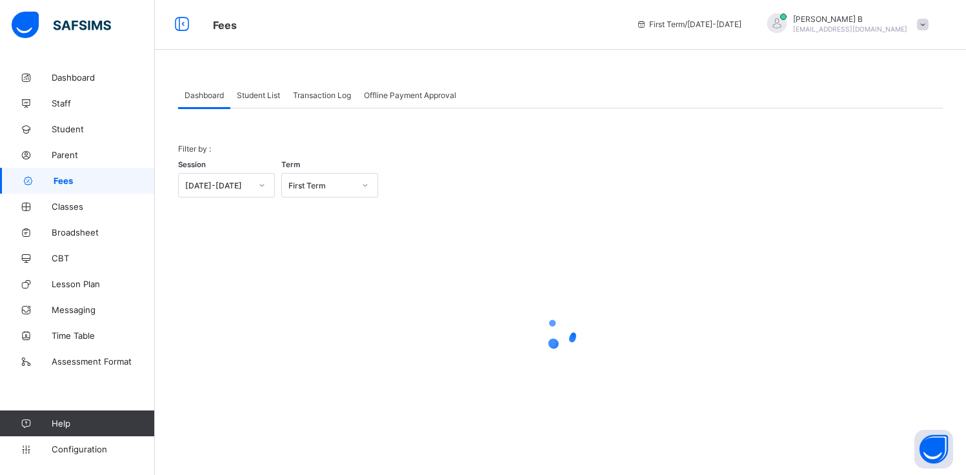
scroll to position [1, 0]
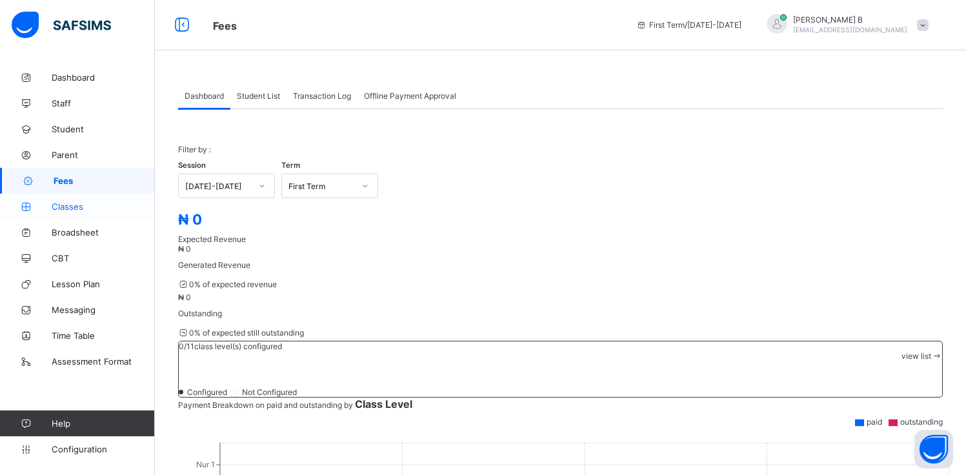
click at [78, 202] on span "Classes" at bounding box center [103, 206] width 103 height 10
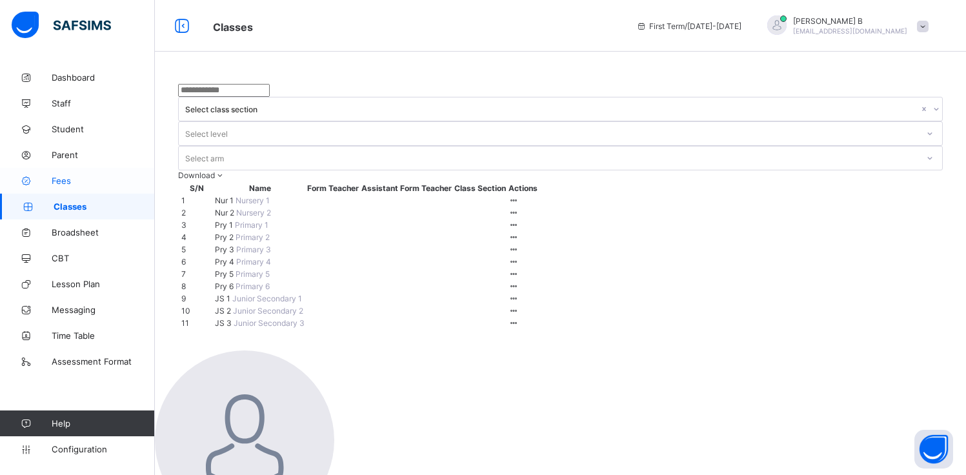
click at [74, 179] on span "Fees" at bounding box center [103, 181] width 103 height 10
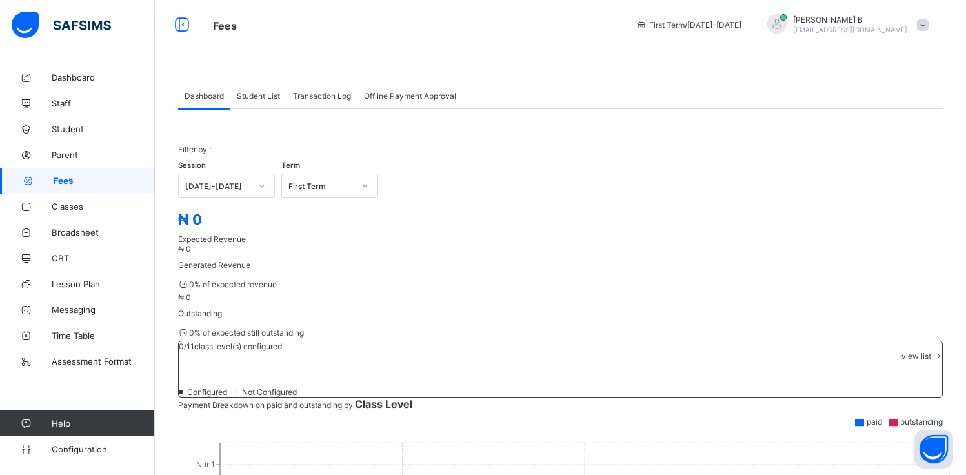
scroll to position [3, 0]
click at [70, 225] on link "Broadsheet" at bounding box center [77, 232] width 155 height 26
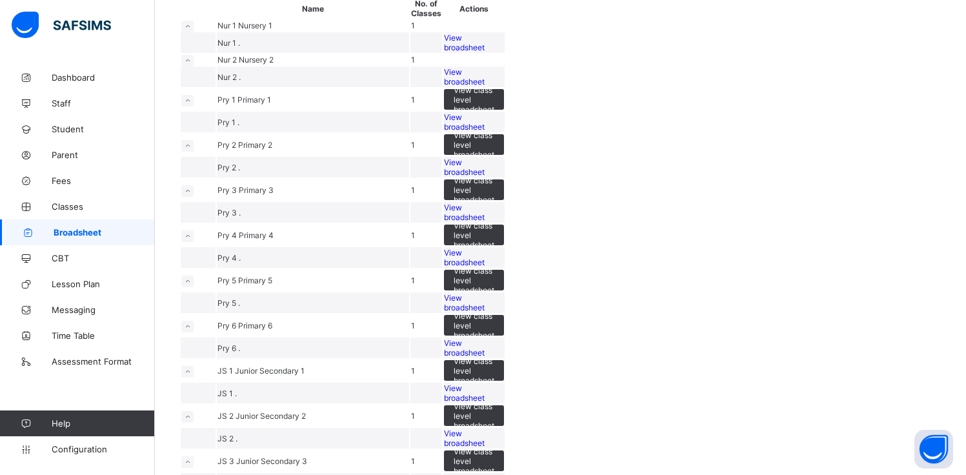
scroll to position [200, 0]
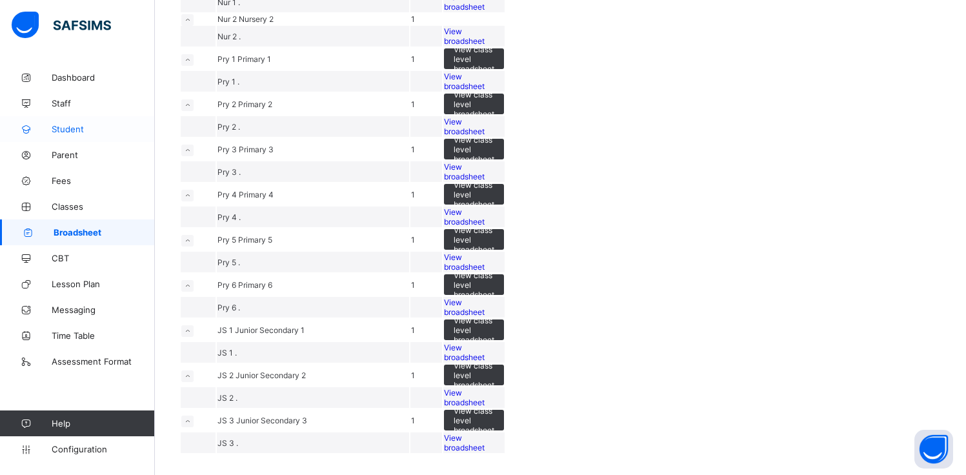
click at [66, 128] on span "Student" at bounding box center [103, 129] width 103 height 10
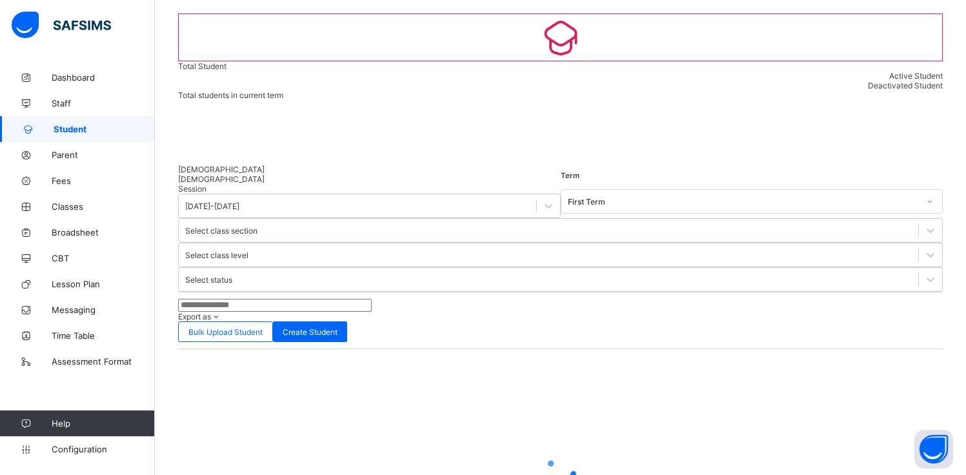
scroll to position [114, 0]
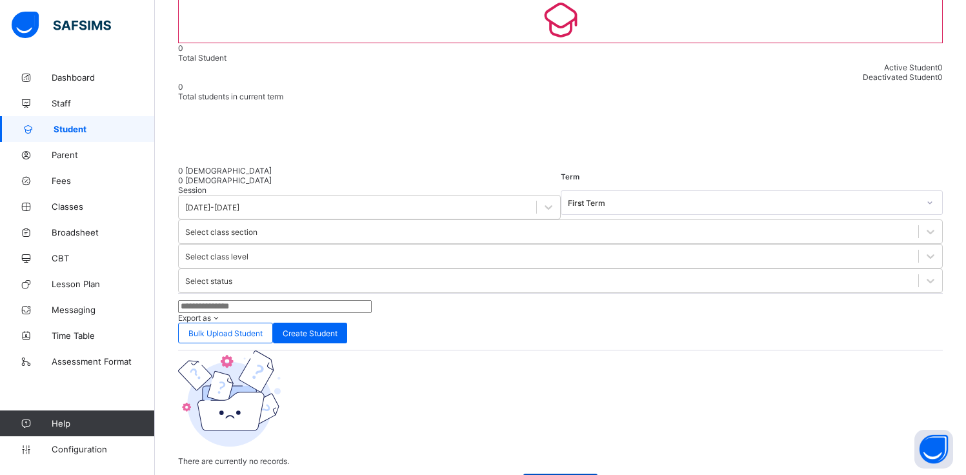
click at [565, 474] on span "Create Student" at bounding box center [560, 485] width 55 height 10
select select "**"
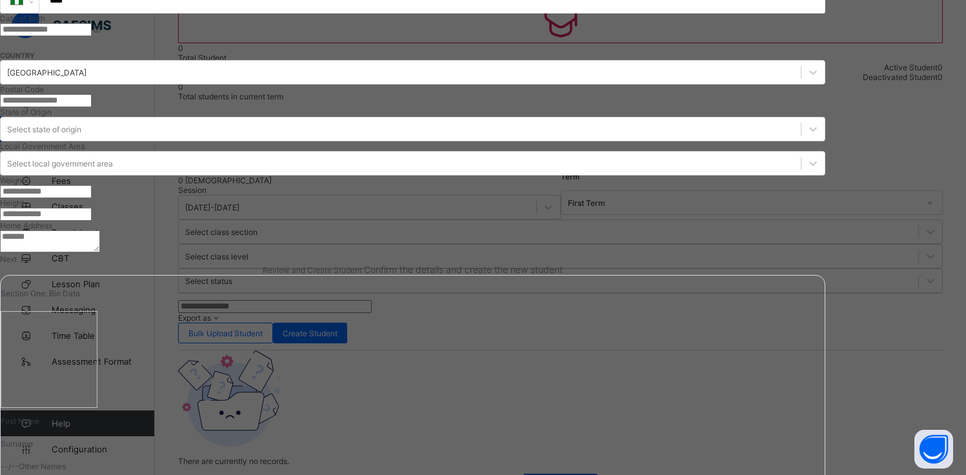
scroll to position [400, 0]
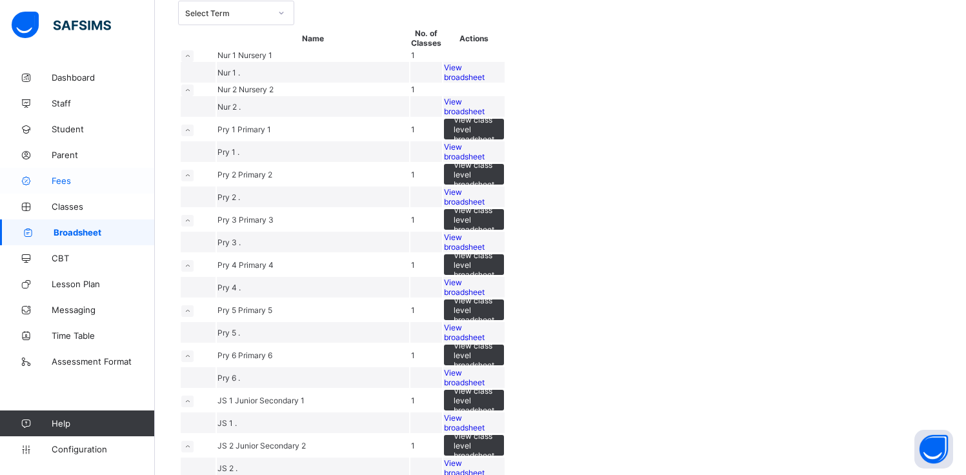
scroll to position [10, 0]
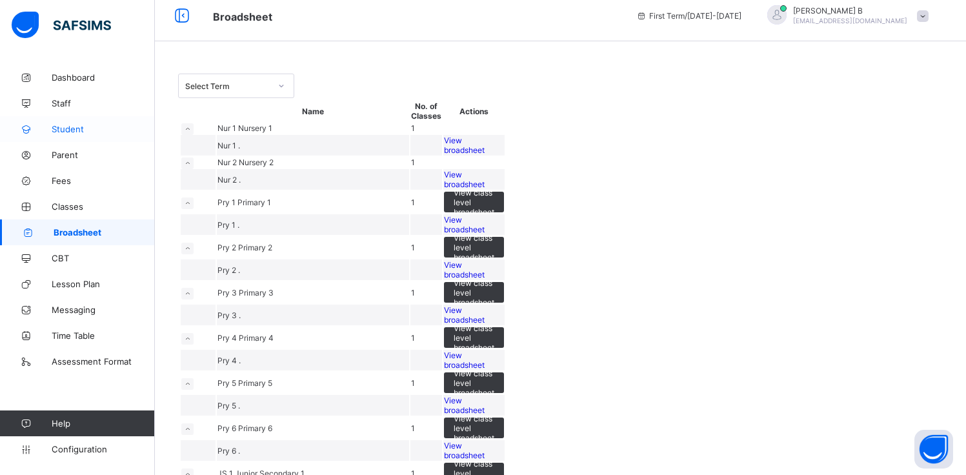
click at [76, 130] on span "Student" at bounding box center [103, 129] width 103 height 10
select select "**"
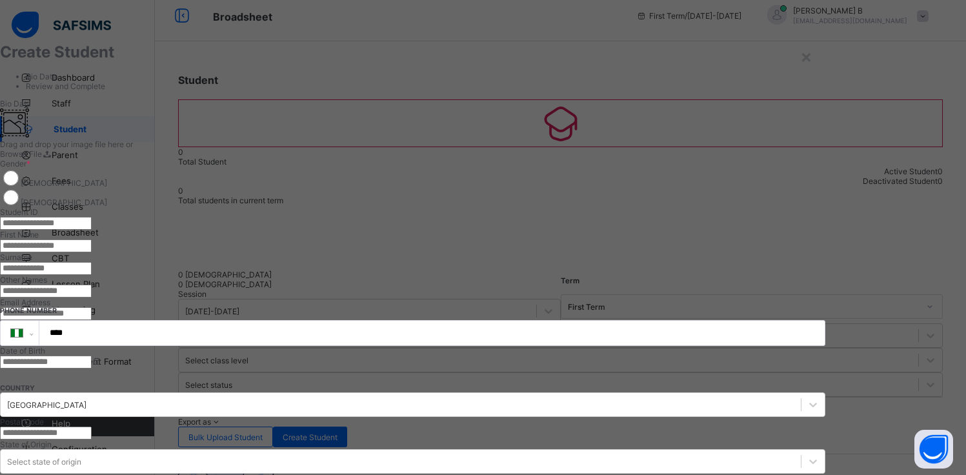
drag, startPoint x: 925, startPoint y: 51, endPoint x: 917, endPoint y: 66, distance: 17.6
click at [813, 60] on div "×" at bounding box center [806, 56] width 12 height 22
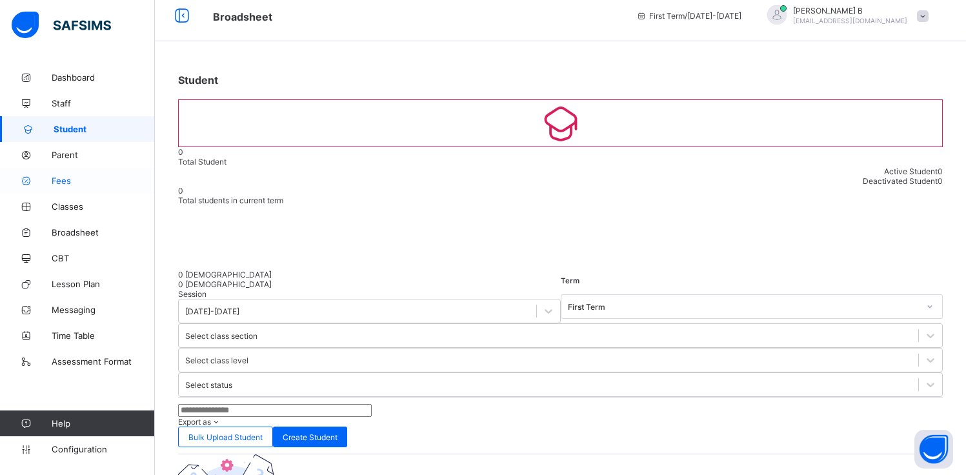
click at [68, 181] on span "Fees" at bounding box center [103, 181] width 103 height 10
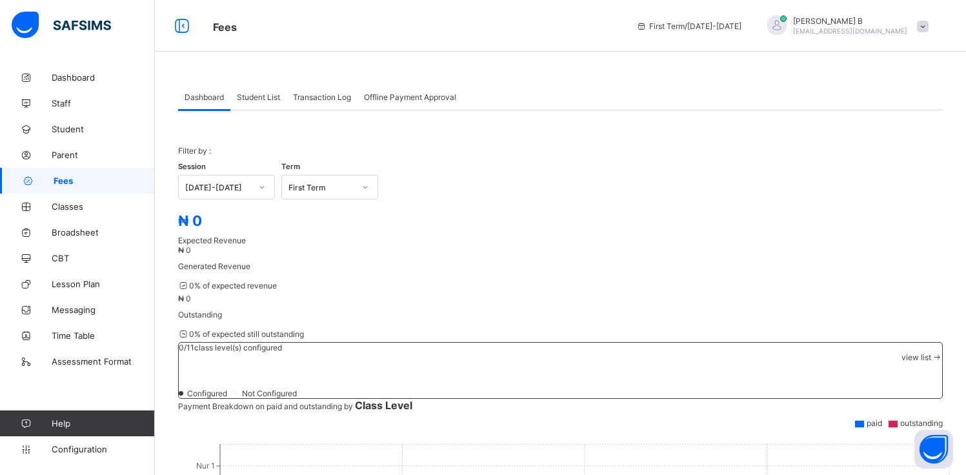
click at [253, 101] on div "Student List" at bounding box center [258, 97] width 56 height 26
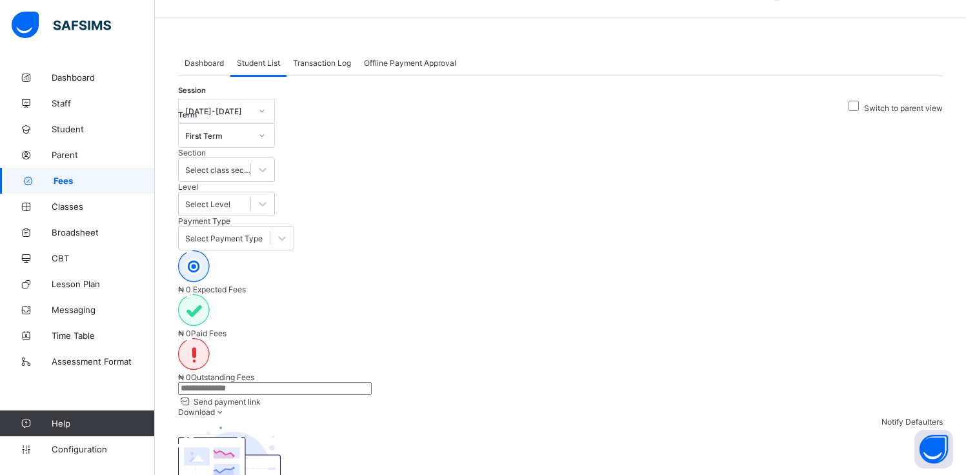
scroll to position [149, 0]
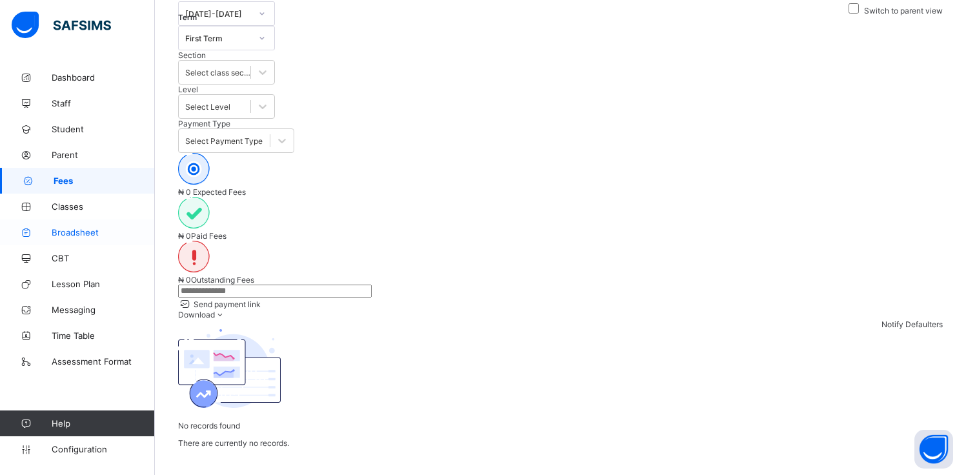
click at [75, 231] on span "Broadsheet" at bounding box center [103, 232] width 103 height 10
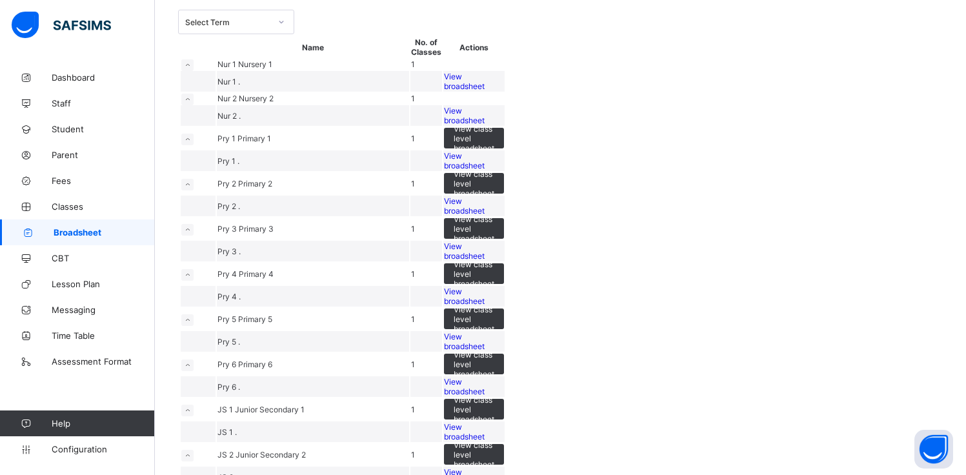
scroll to position [76, 0]
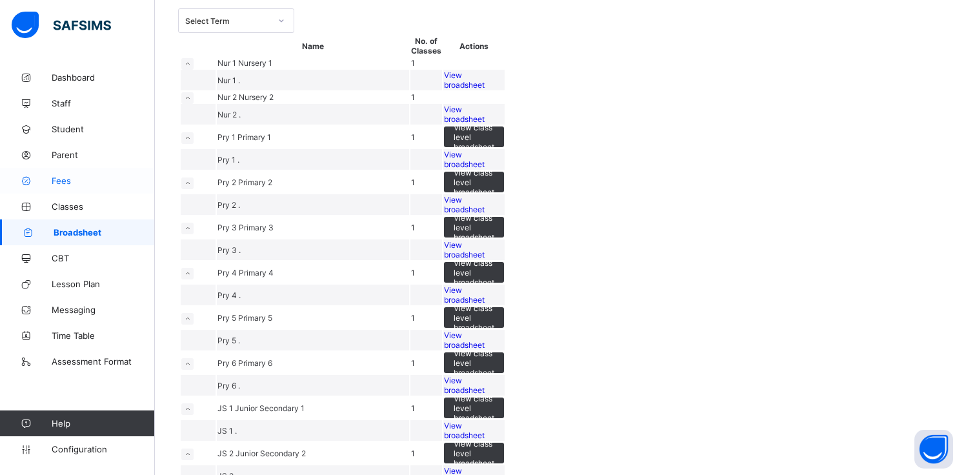
click at [74, 185] on span "Fees" at bounding box center [103, 181] width 103 height 10
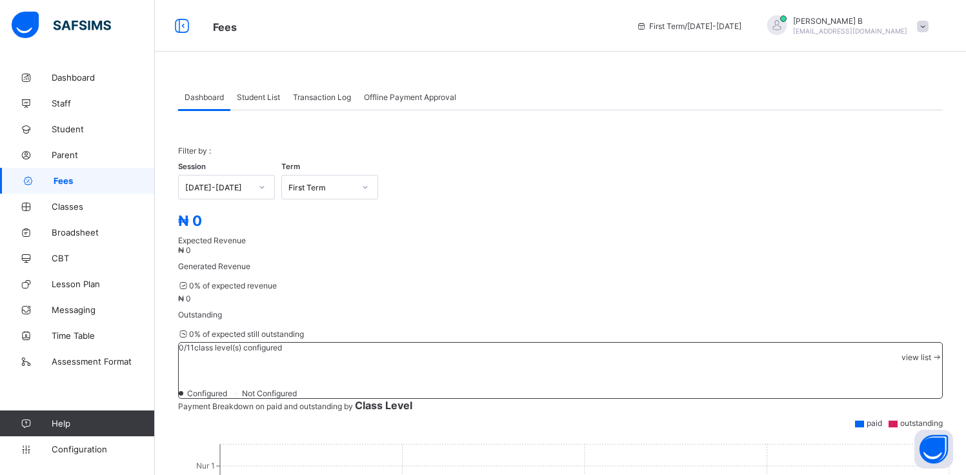
click at [255, 96] on span "Student List" at bounding box center [258, 97] width 43 height 10
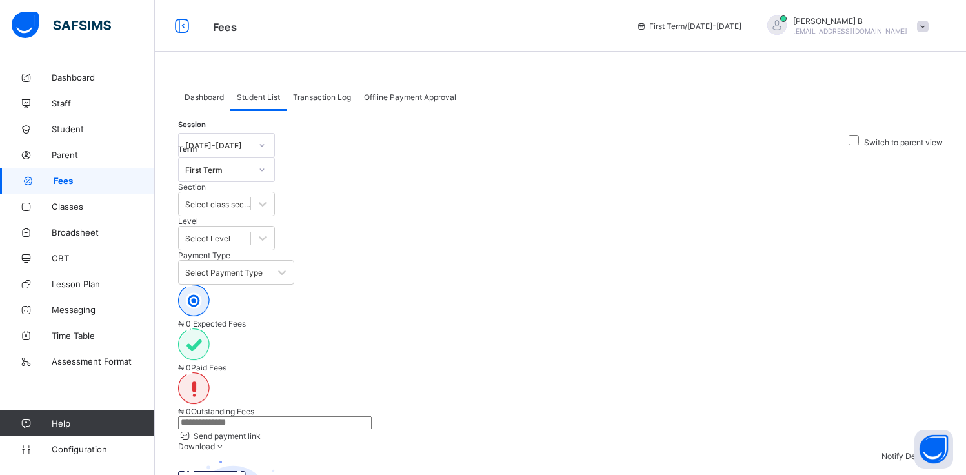
click at [327, 97] on span "Transaction Log" at bounding box center [322, 97] width 58 height 10
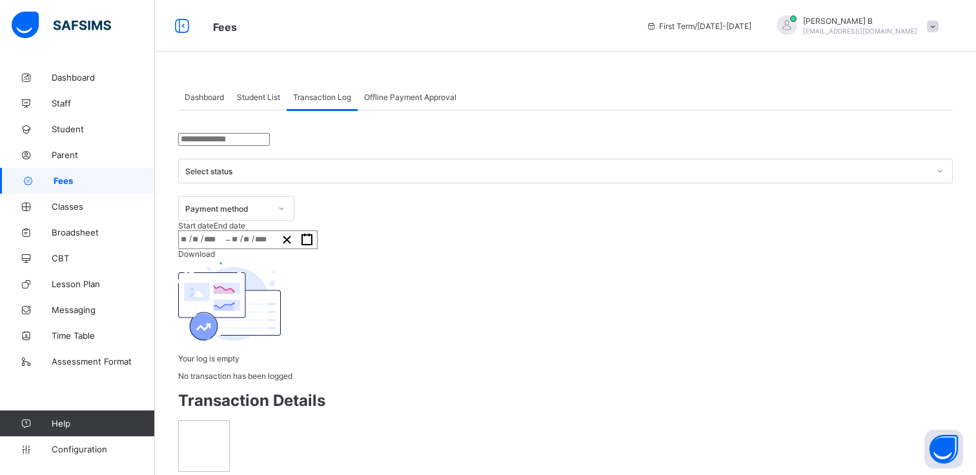
click at [383, 89] on div "Offline Payment Approval" at bounding box center [410, 97] width 105 height 26
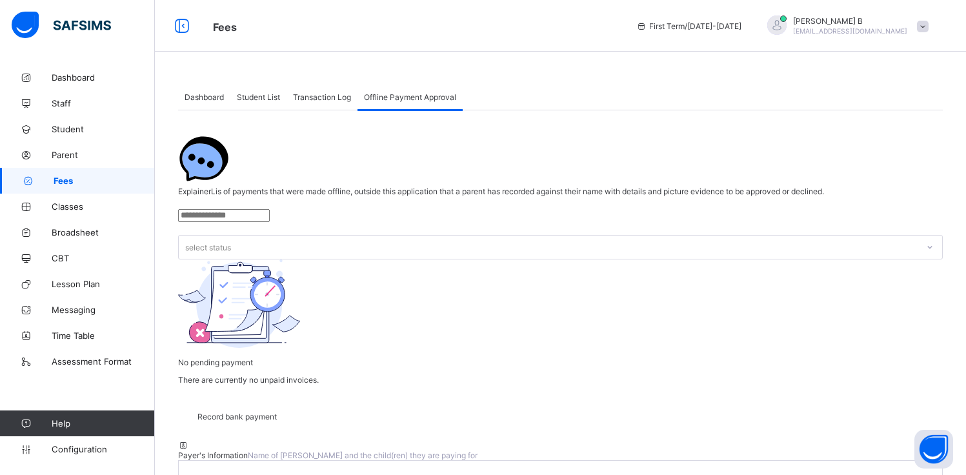
click at [203, 95] on span "Dashboard" at bounding box center [204, 97] width 39 height 10
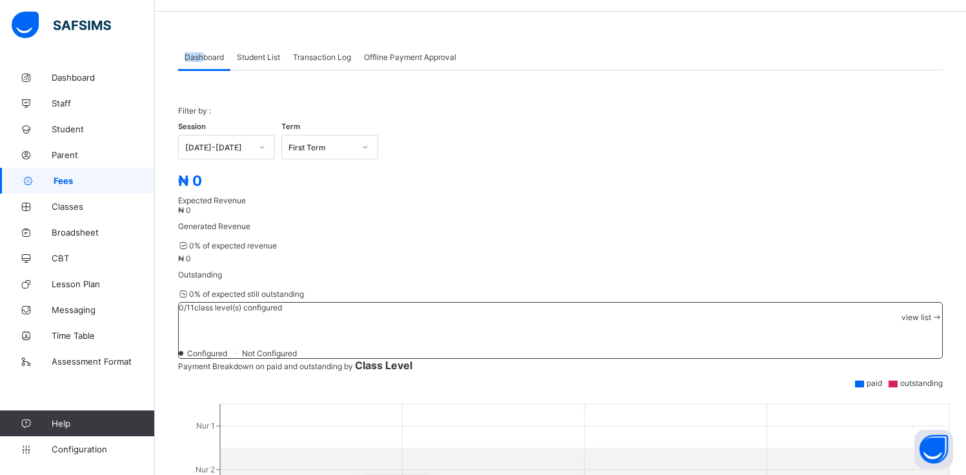
scroll to position [230, 0]
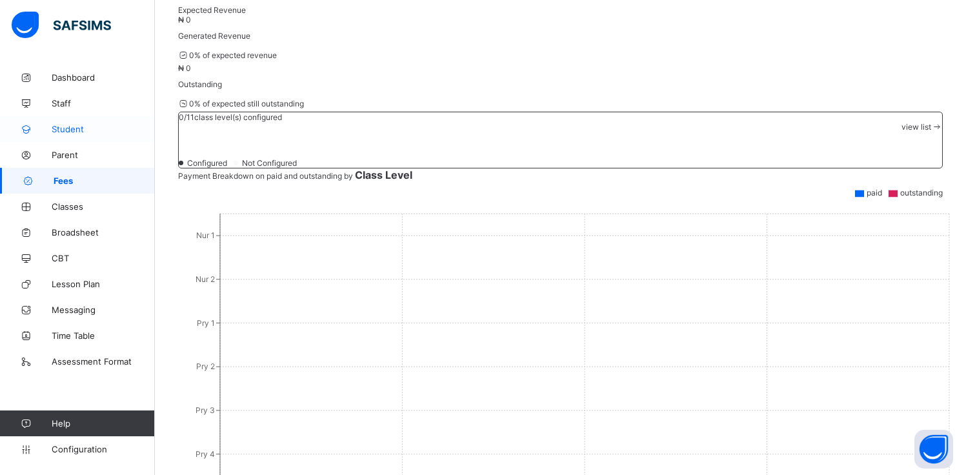
click at [94, 130] on span "Student" at bounding box center [103, 129] width 103 height 10
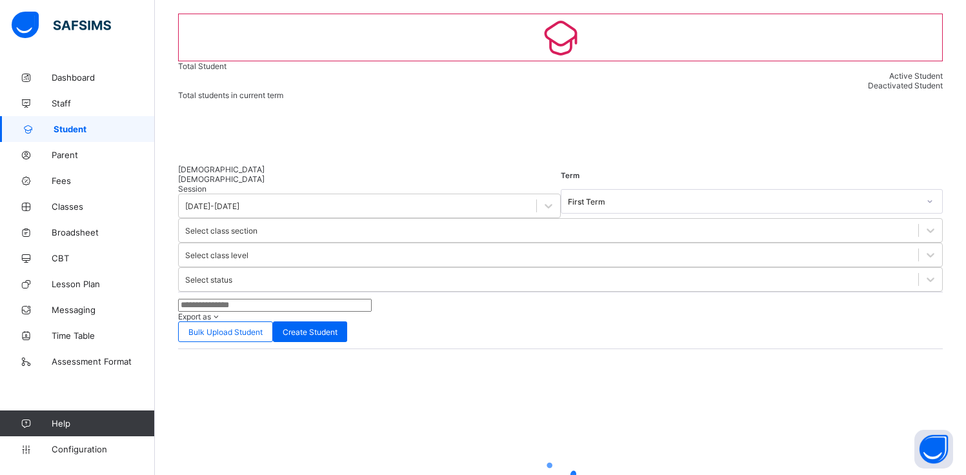
scroll to position [114, 0]
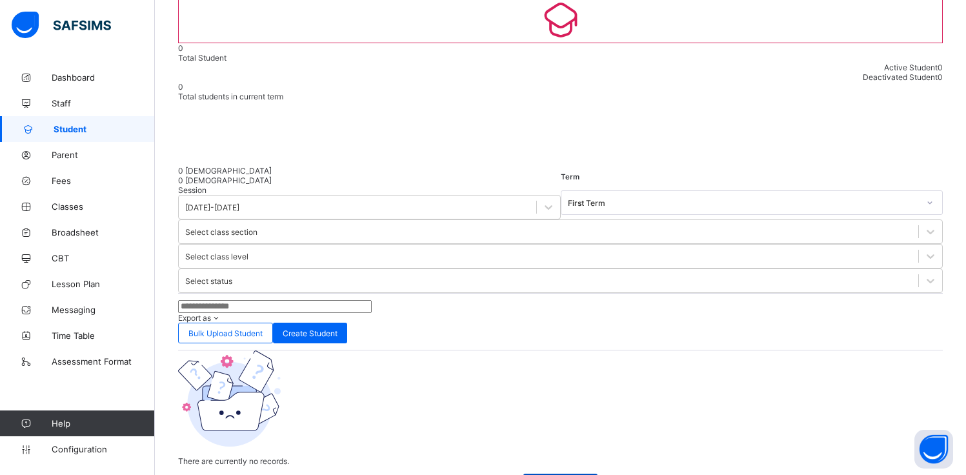
click at [574, 474] on div "Create Student" at bounding box center [560, 484] width 74 height 21
select select "**"
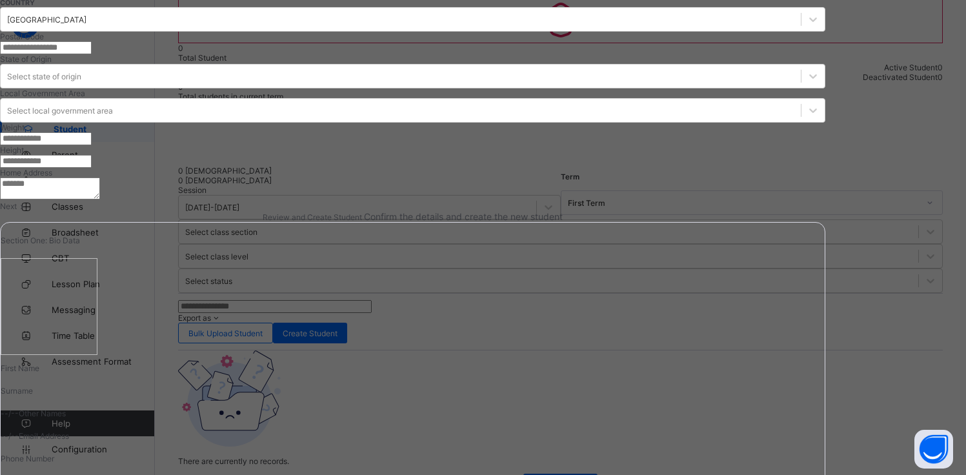
scroll to position [0, 0]
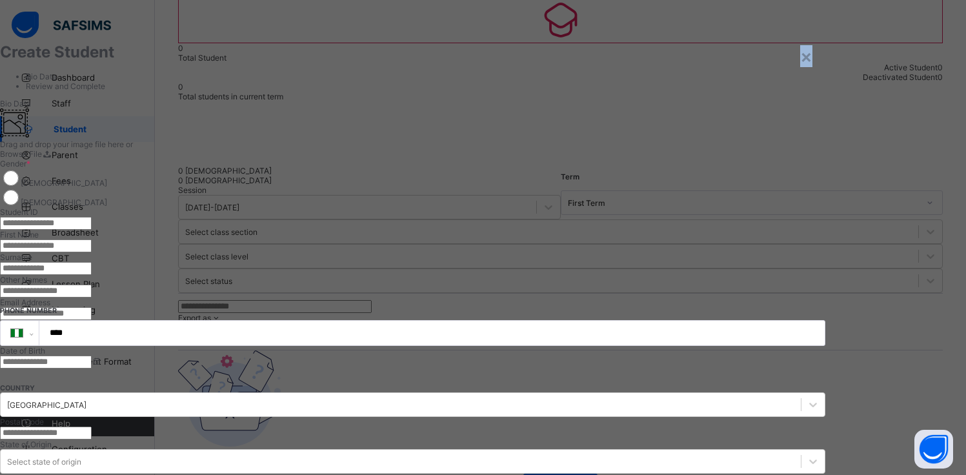
drag, startPoint x: 924, startPoint y: 56, endPoint x: 878, endPoint y: 72, distance: 49.2
click at [813, 57] on div "×" at bounding box center [806, 56] width 12 height 22
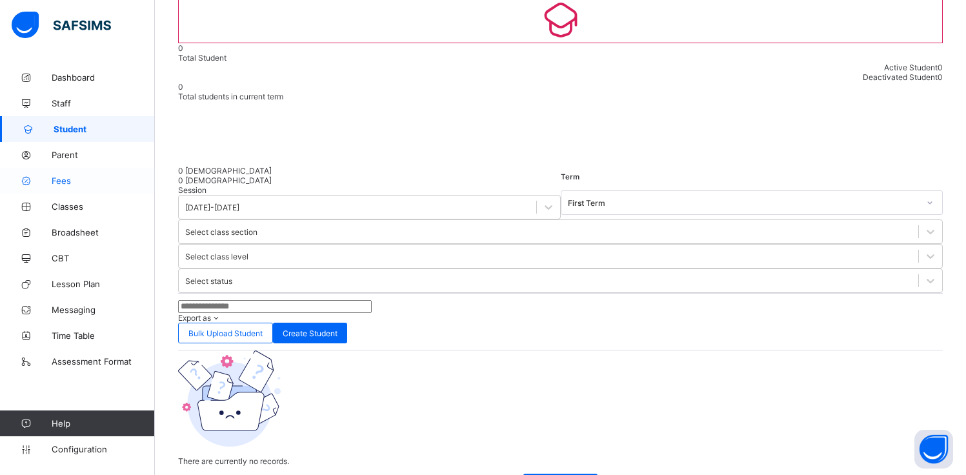
click at [73, 186] on link "Fees" at bounding box center [77, 181] width 155 height 26
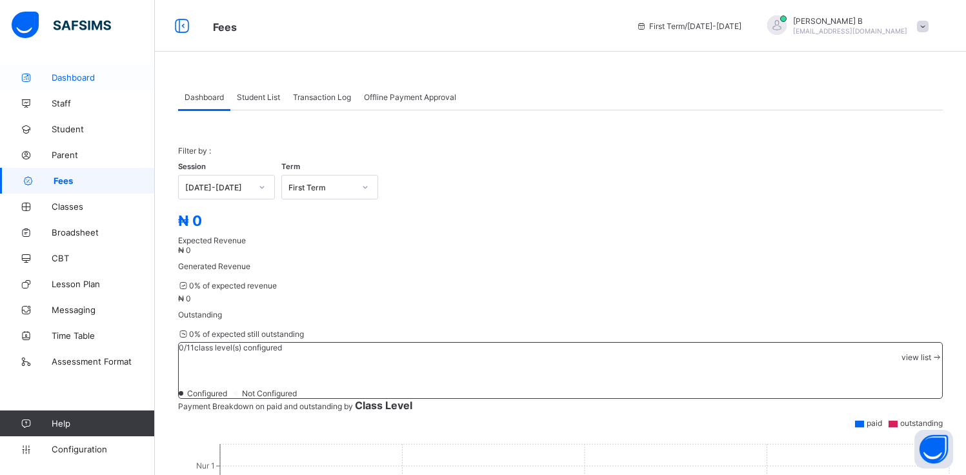
click at [82, 74] on span "Dashboard" at bounding box center [103, 77] width 103 height 10
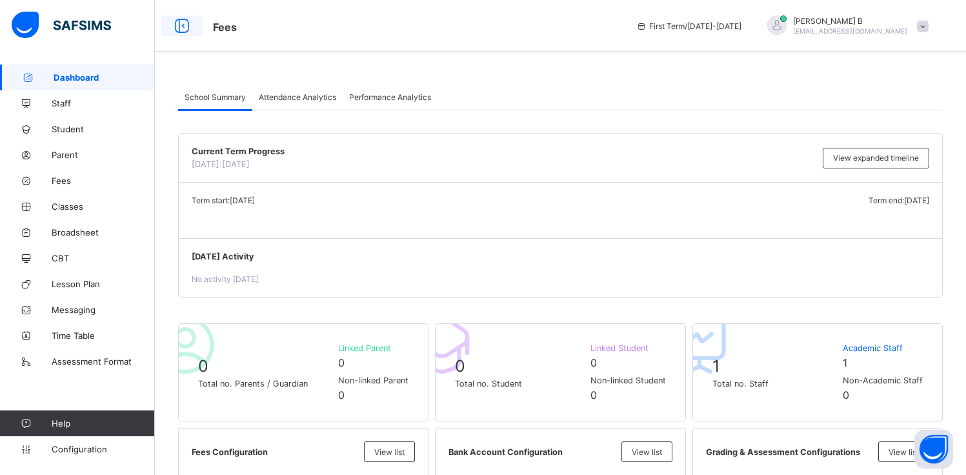
click at [179, 23] on icon at bounding box center [182, 26] width 22 height 19
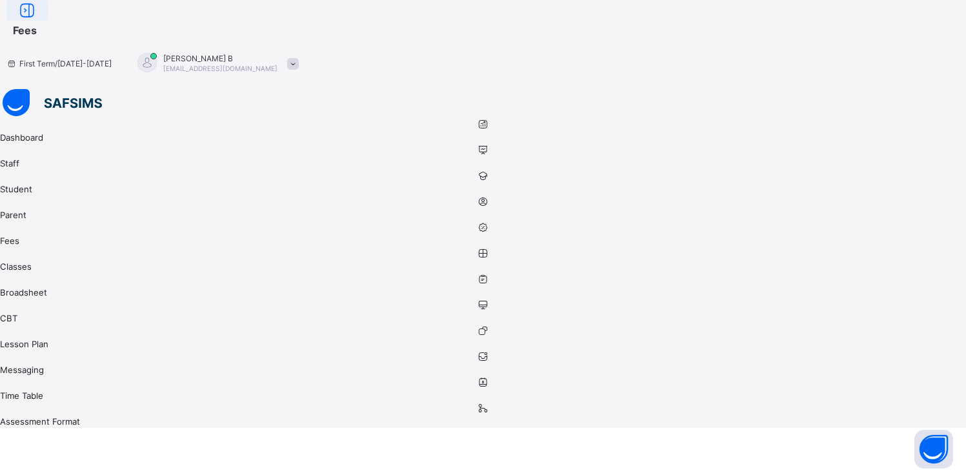
click at [48, 21] on div at bounding box center [26, 10] width 41 height 21
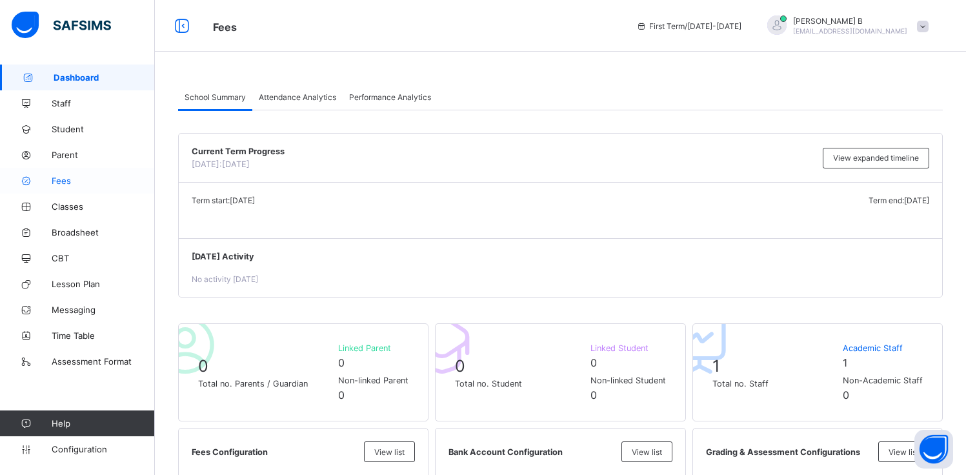
click at [89, 172] on link "Fees" at bounding box center [77, 181] width 155 height 26
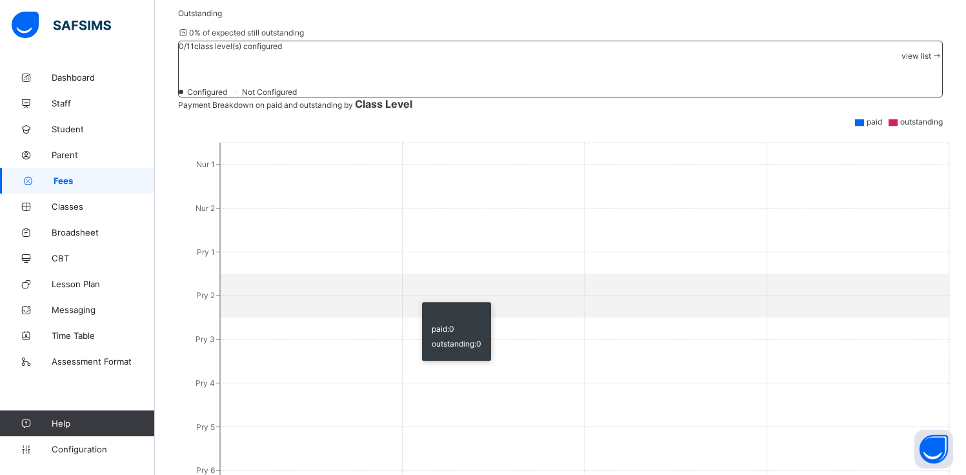
scroll to position [1, 0]
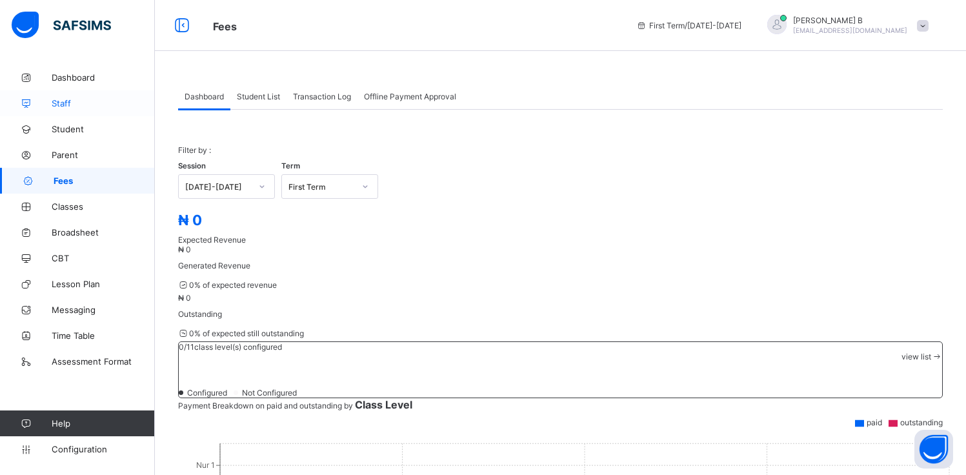
click at [68, 109] on link "Staff" at bounding box center [77, 103] width 155 height 26
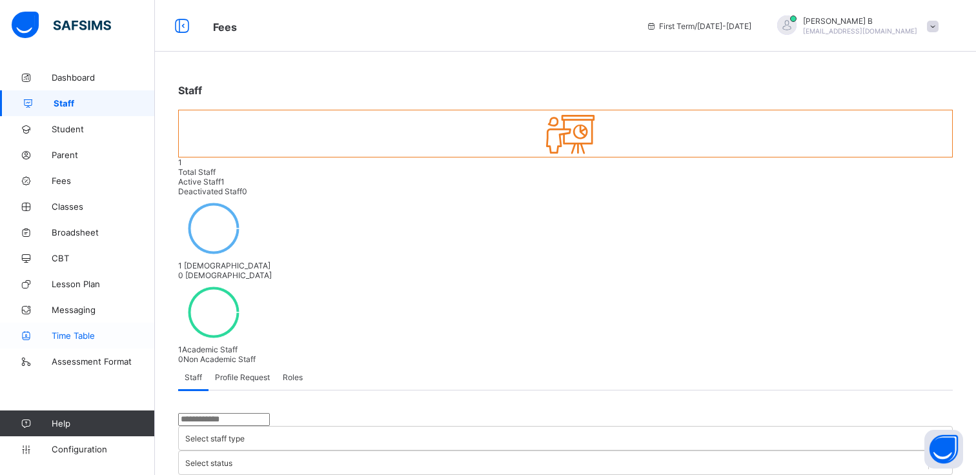
click at [77, 327] on link "Time Table" at bounding box center [77, 336] width 155 height 26
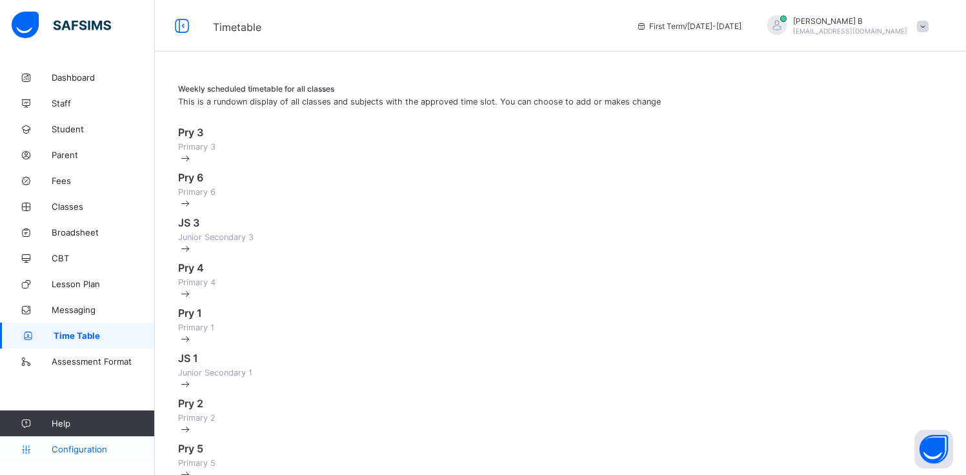
click at [61, 460] on link "Configuration" at bounding box center [77, 449] width 154 height 26
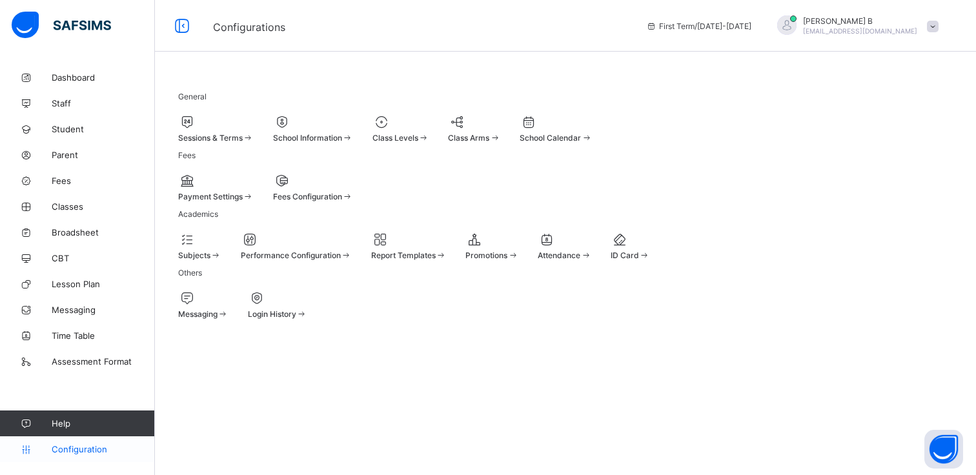
click at [65, 455] on link "Configuration" at bounding box center [77, 449] width 154 height 26
click at [242, 188] on div at bounding box center [216, 180] width 76 height 15
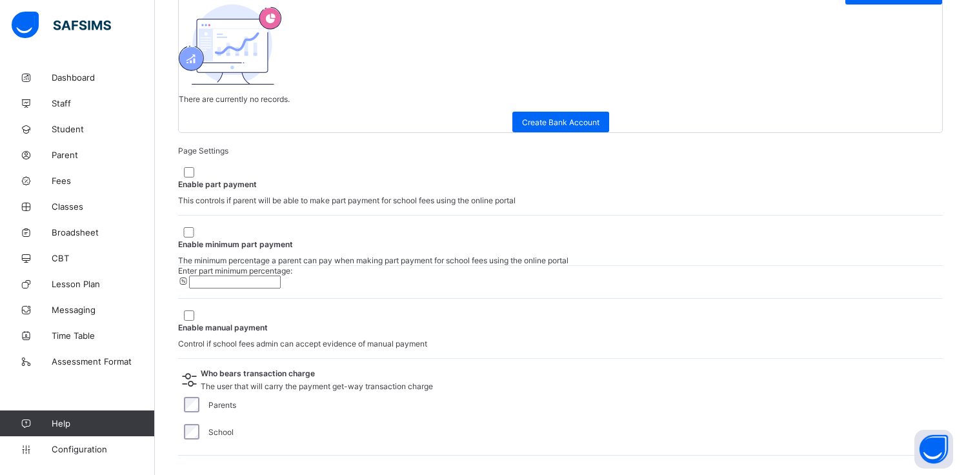
scroll to position [386, 0]
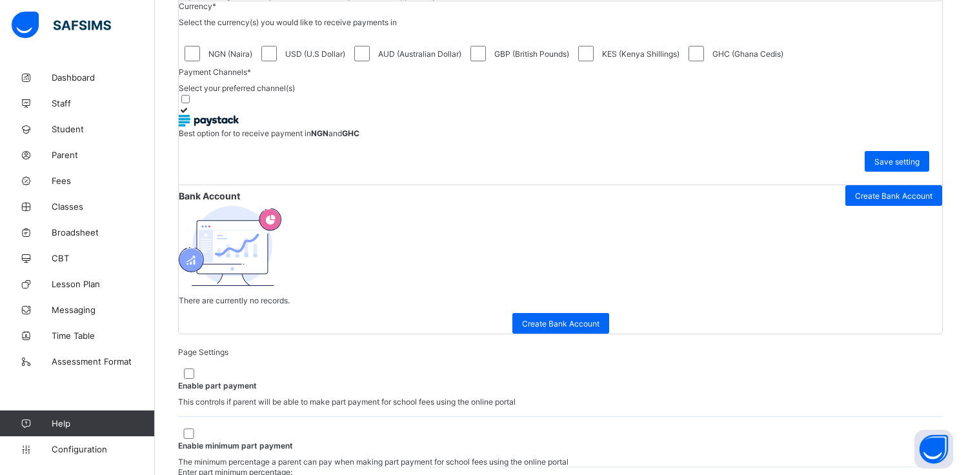
scroll to position [0, 0]
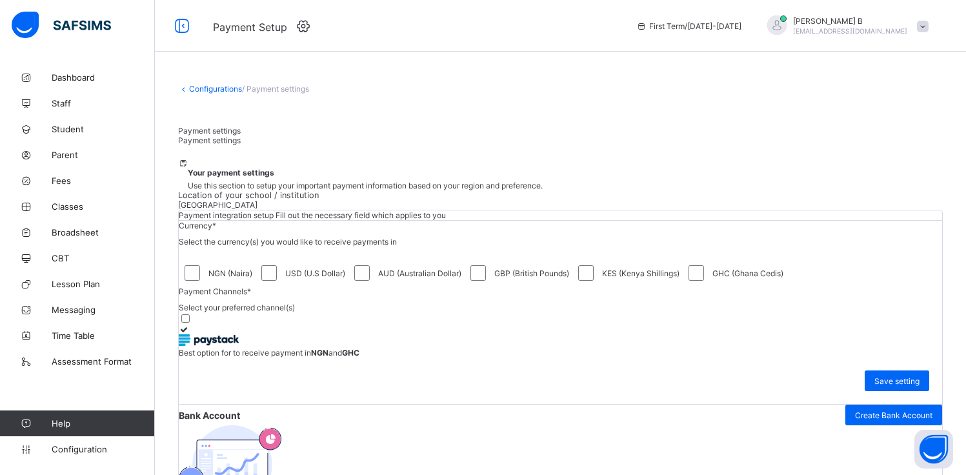
click at [274, 81] on div "Configurations / Payment settings Payment settings Payment settings Your paymen…" at bounding box center [560, 480] width 811 height 831
click at [274, 92] on span "/ Payment settings" at bounding box center [275, 89] width 67 height 10
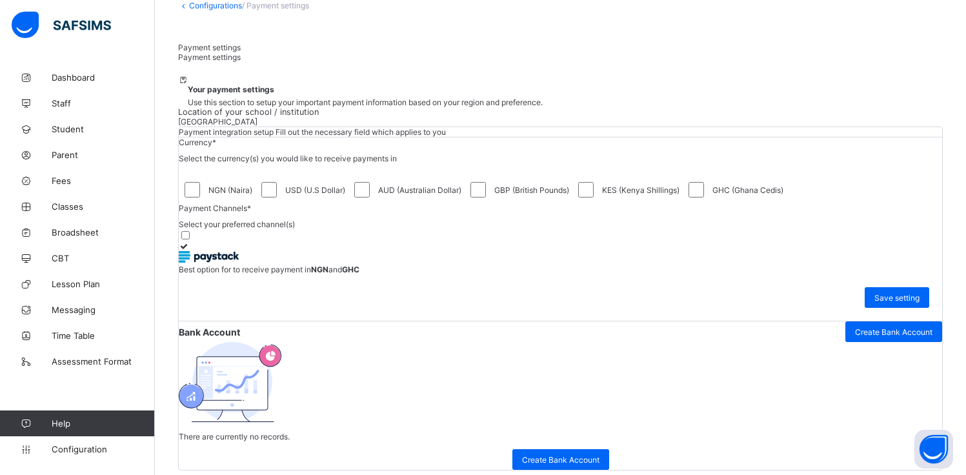
scroll to position [175, 0]
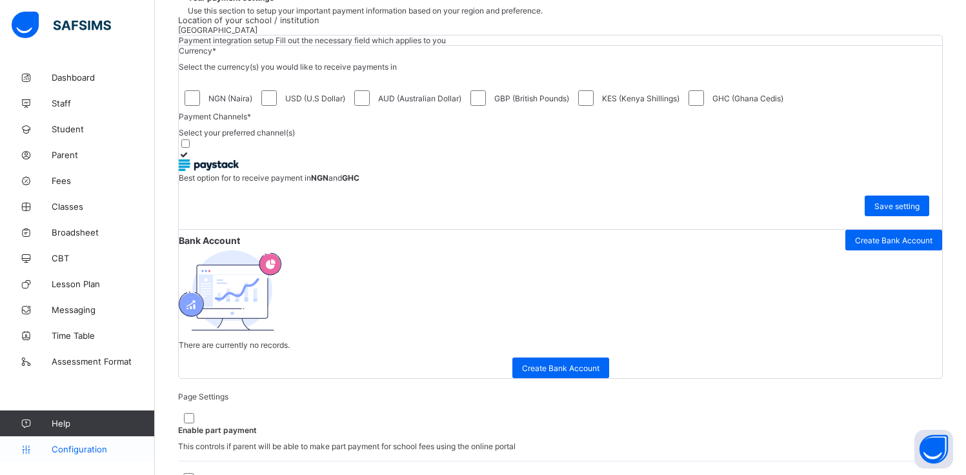
click at [97, 447] on span "Configuration" at bounding box center [103, 449] width 103 height 10
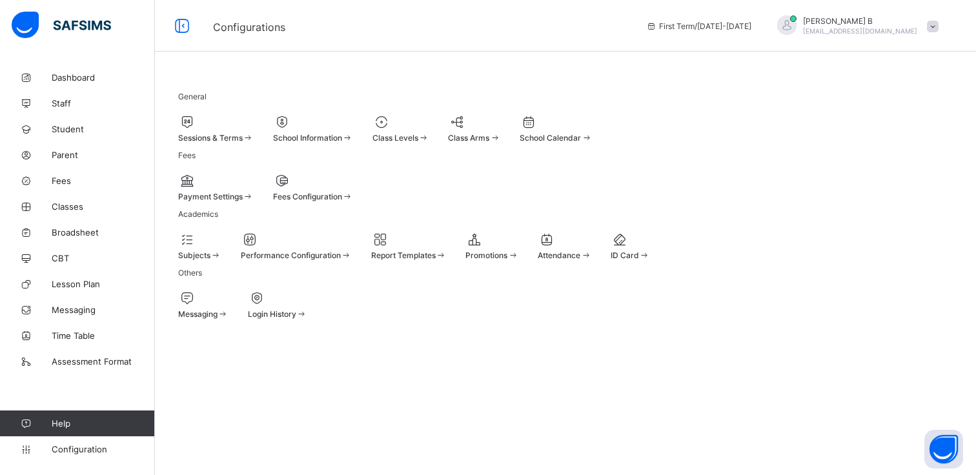
click at [518, 247] on div at bounding box center [491, 239] width 53 height 15
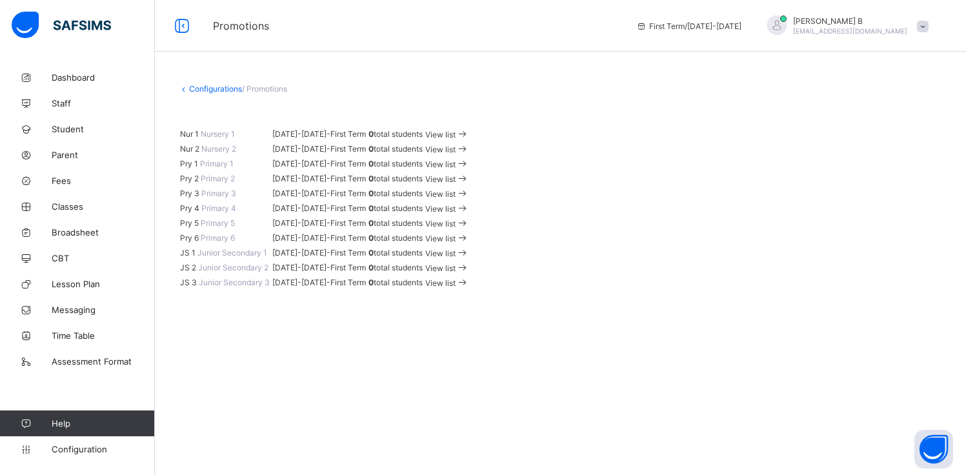
click at [91, 26] on img at bounding box center [61, 25] width 99 height 27
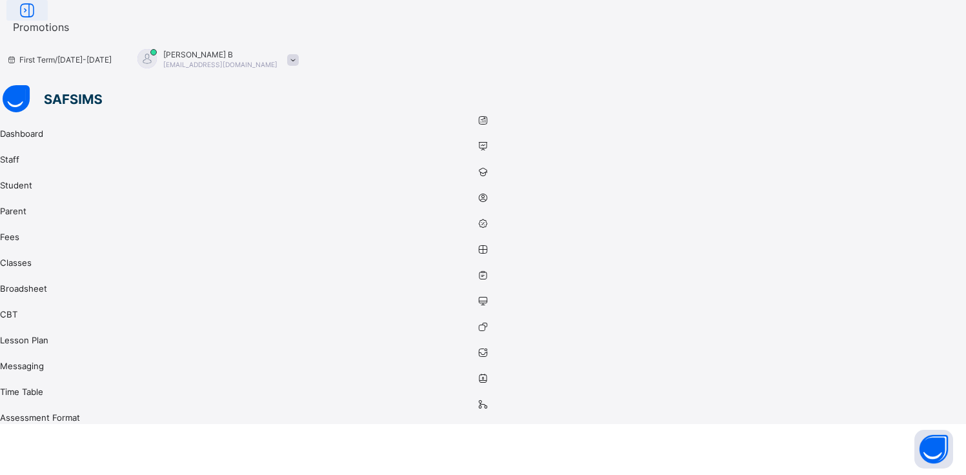
click at [38, 20] on icon at bounding box center [27, 10] width 22 height 19
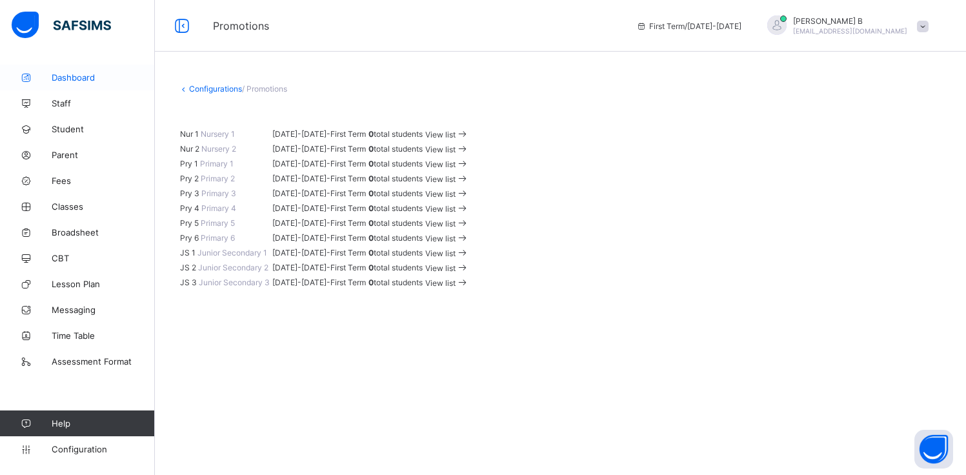
click at [66, 73] on span "Dashboard" at bounding box center [103, 77] width 103 height 10
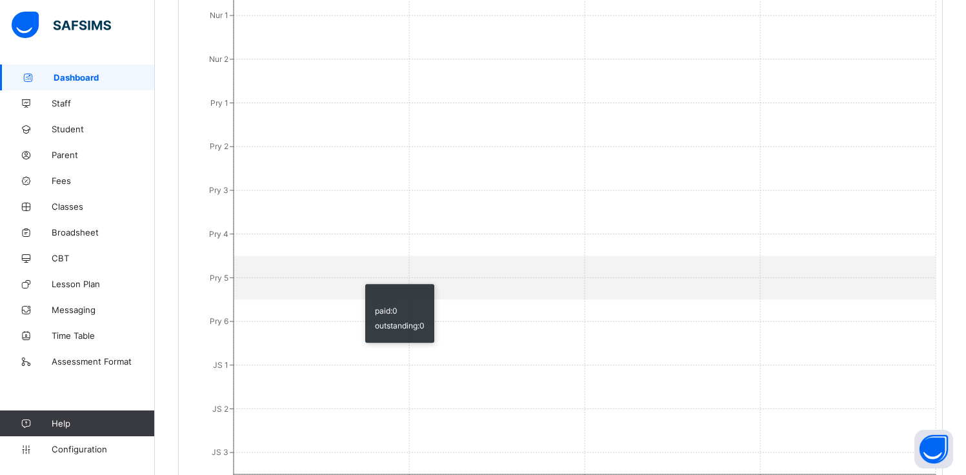
scroll to position [1347, 0]
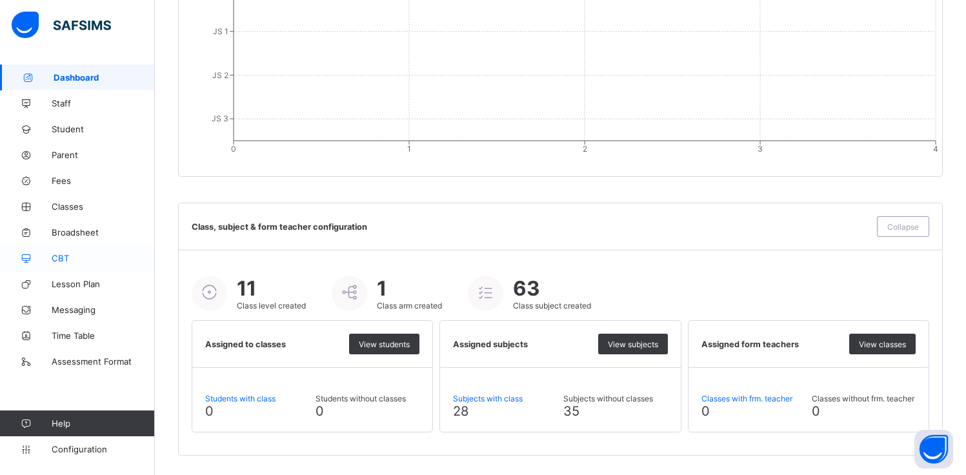
click at [72, 256] on span "CBT" at bounding box center [103, 258] width 103 height 10
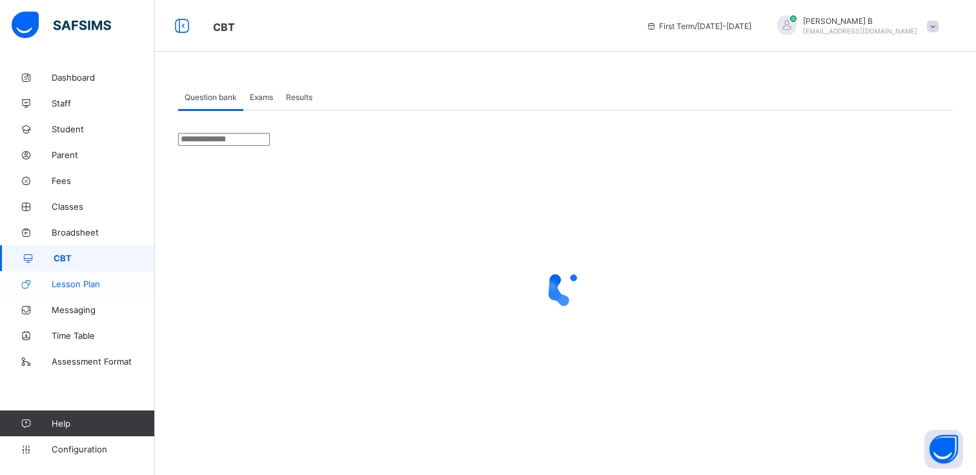
click at [72, 296] on link "Lesson Plan" at bounding box center [77, 284] width 155 height 26
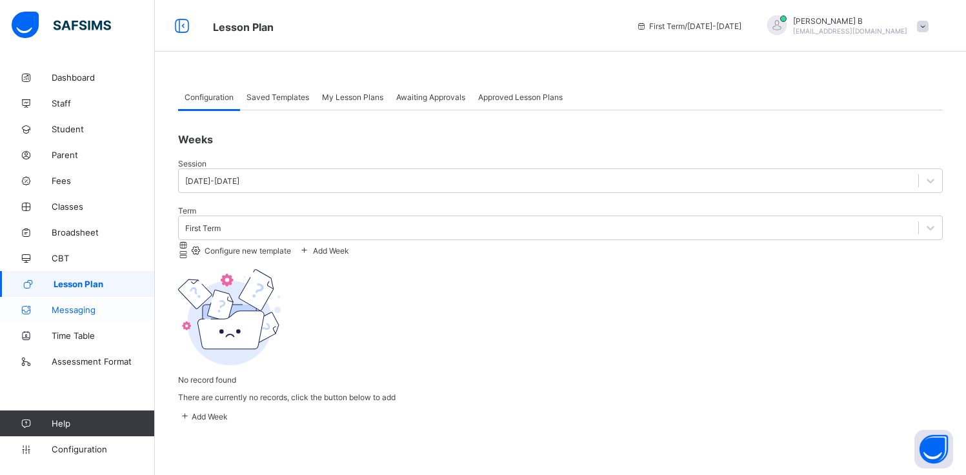
click at [70, 316] on link "Messaging" at bounding box center [77, 310] width 155 height 26
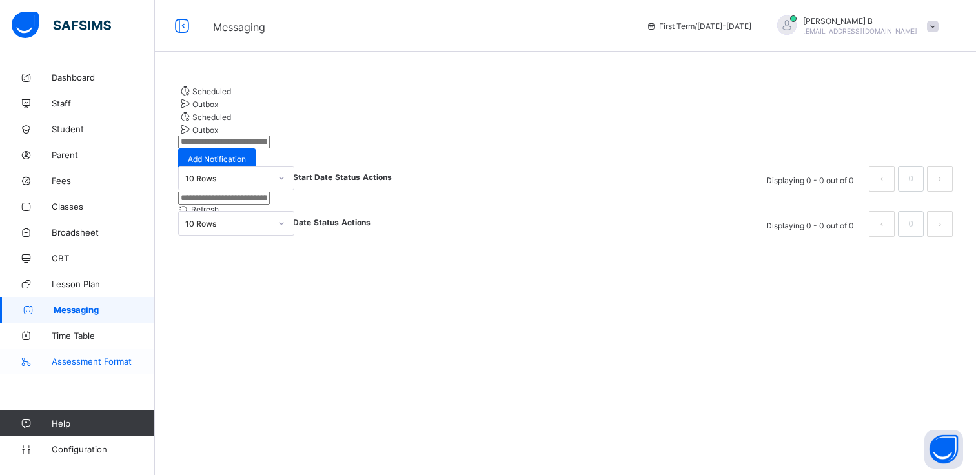
click at [86, 367] on link "Assessment Format" at bounding box center [77, 362] width 155 height 26
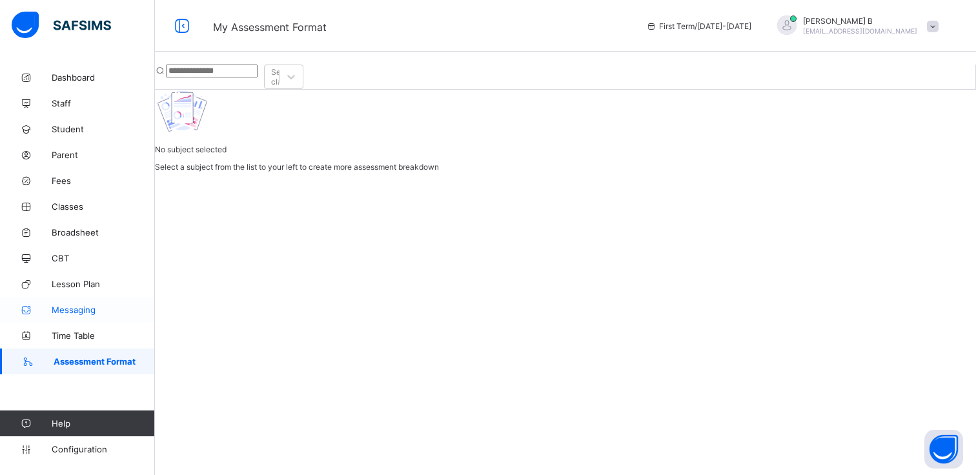
click at [81, 322] on link "Messaging" at bounding box center [77, 310] width 155 height 26
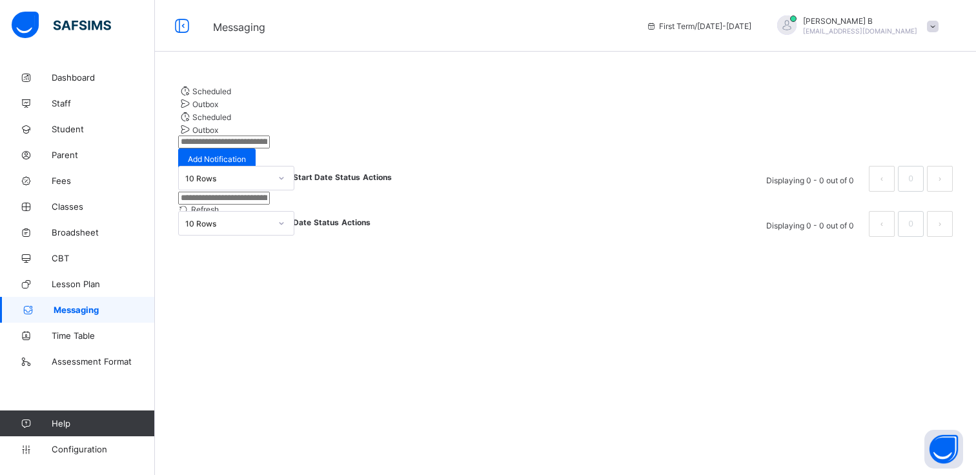
click at [83, 309] on span "Messaging" at bounding box center [104, 310] width 101 height 10
click at [82, 293] on link "Lesson Plan" at bounding box center [77, 284] width 155 height 26
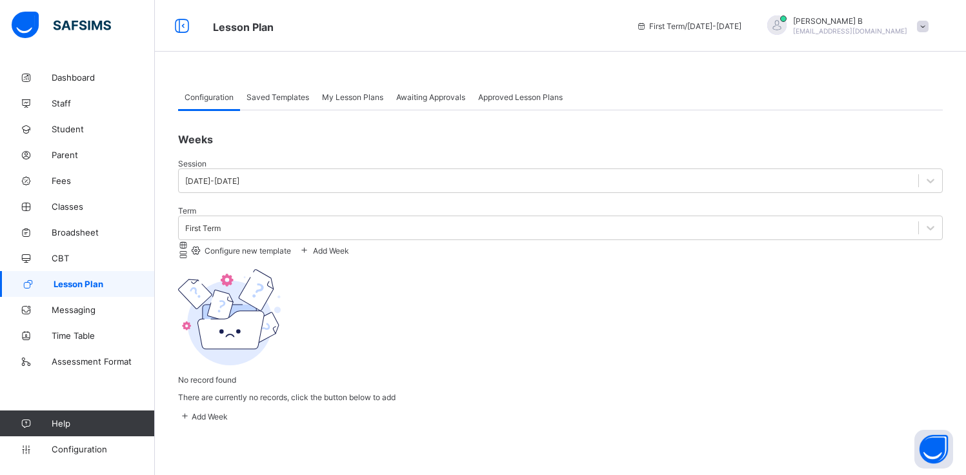
click at [80, 272] on link "Lesson Plan" at bounding box center [77, 284] width 155 height 26
click at [94, 451] on span "Configuration" at bounding box center [103, 449] width 103 height 10
